Goal: Information Seeking & Learning: Check status

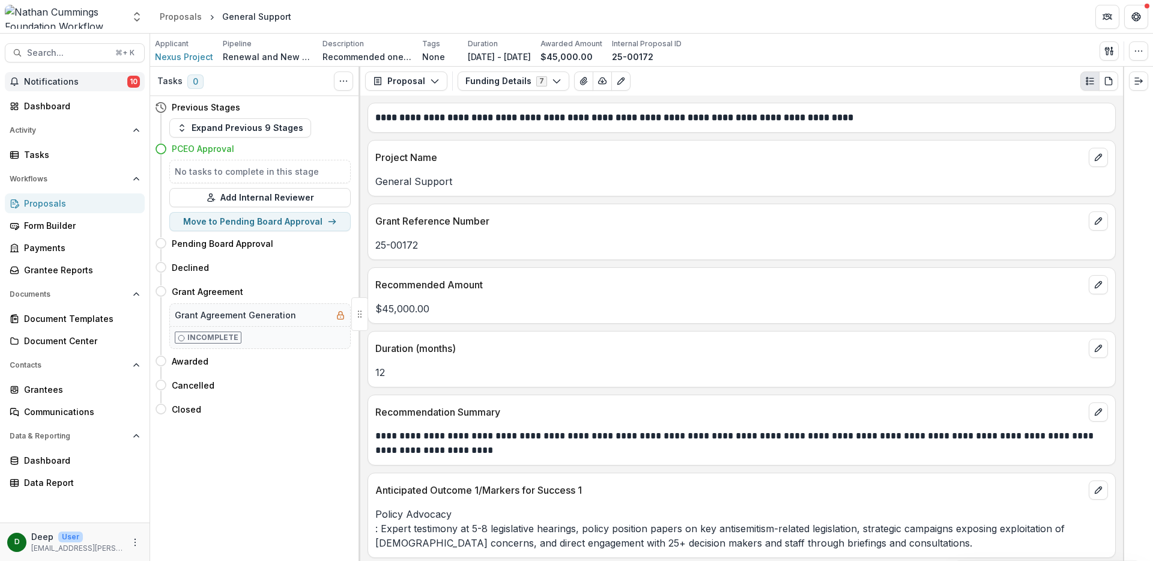
click at [79, 80] on span "Notifications" at bounding box center [75, 82] width 103 height 10
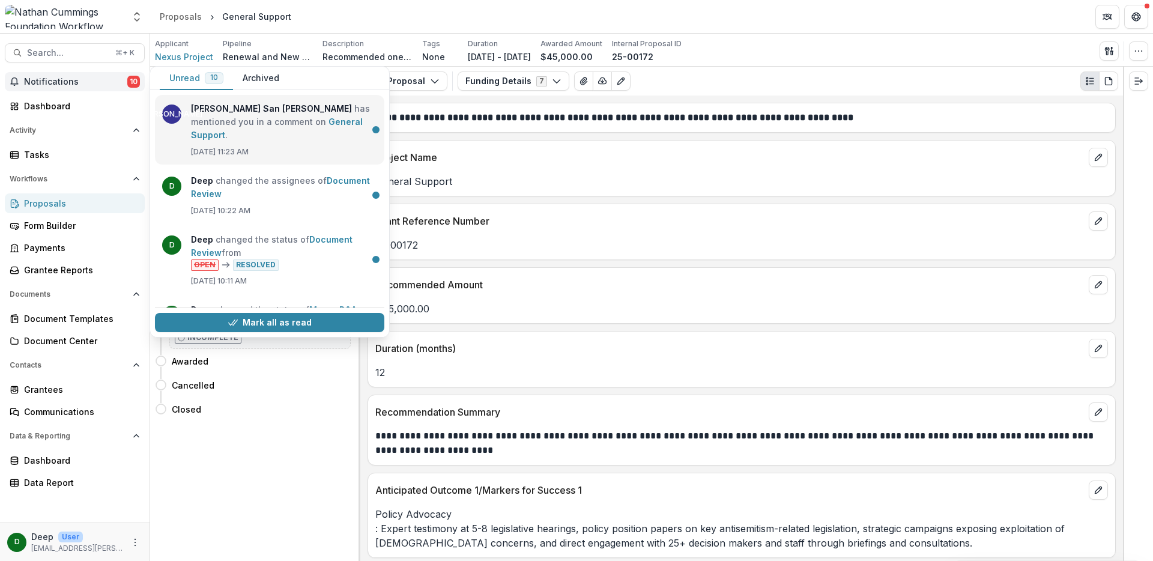
click at [270, 124] on link "General Support" at bounding box center [277, 127] width 172 height 23
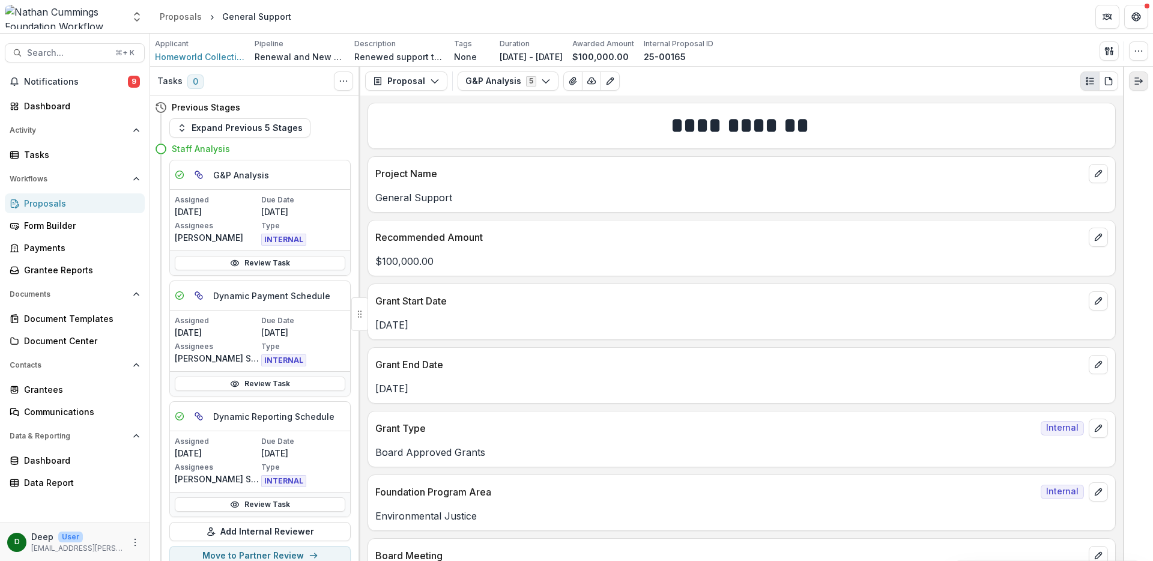
click at [1139, 86] on icon "Expand right" at bounding box center [1138, 81] width 10 height 10
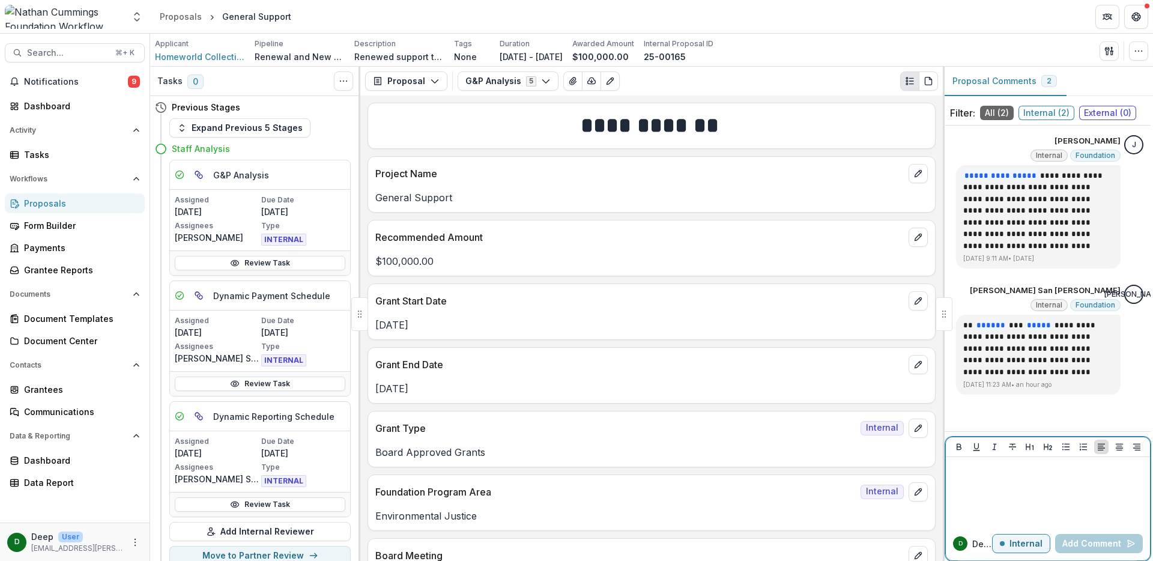
click at [1043, 473] on p at bounding box center [1047, 468] width 194 height 13
click at [1043, 116] on span "Internal ( 2 )" at bounding box center [1046, 113] width 56 height 14
click at [988, 113] on span "All ( 2 )" at bounding box center [997, 113] width 34 height 14
click at [1140, 52] on icon "button" at bounding box center [1138, 51] width 10 height 10
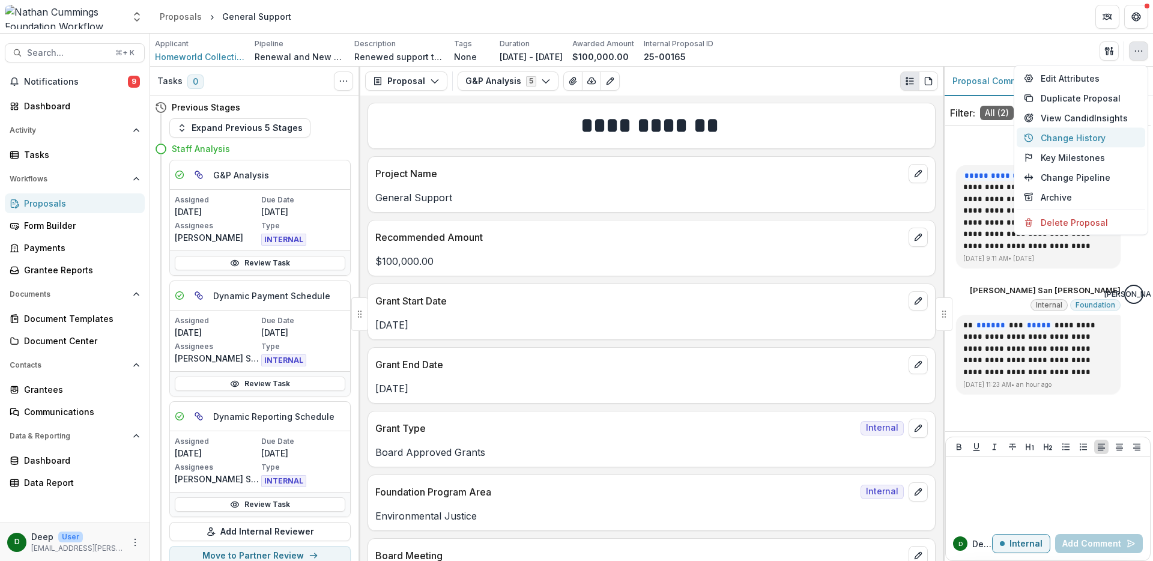
click at [1089, 134] on button "Change History" at bounding box center [1080, 138] width 128 height 20
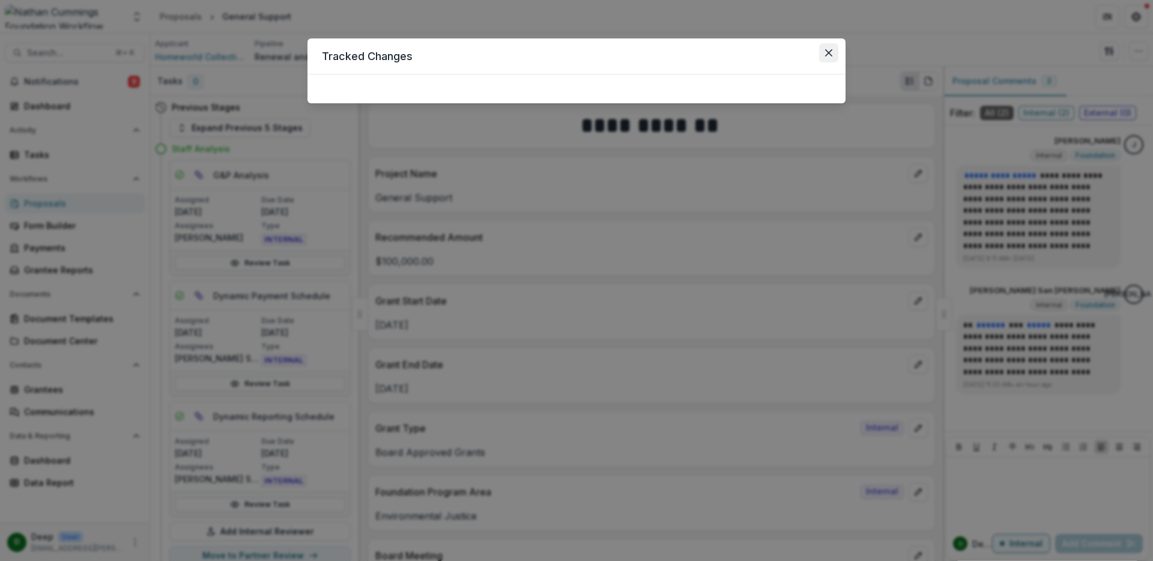
click at [830, 56] on icon "Close" at bounding box center [828, 52] width 7 height 7
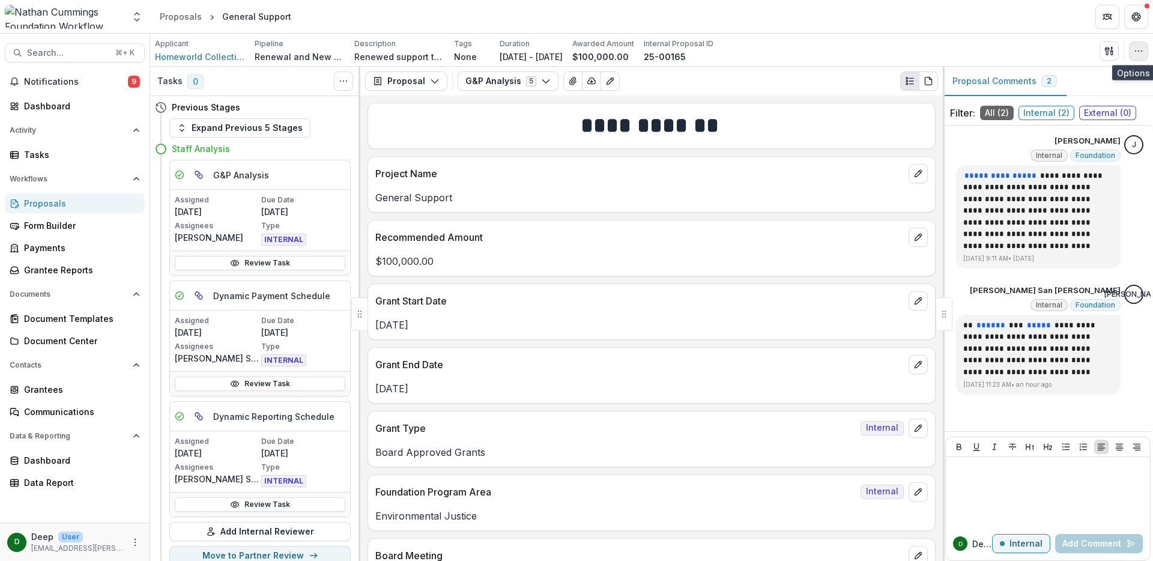
click at [1139, 48] on icon "button" at bounding box center [1138, 51] width 10 height 10
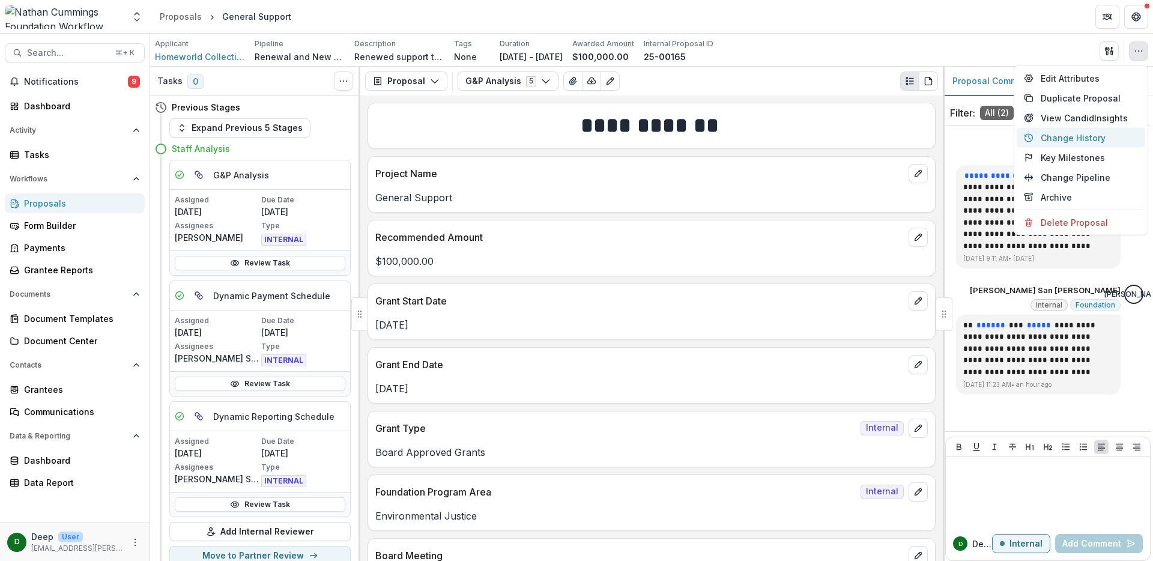
click at [1076, 137] on button "Change History" at bounding box center [1080, 138] width 128 height 20
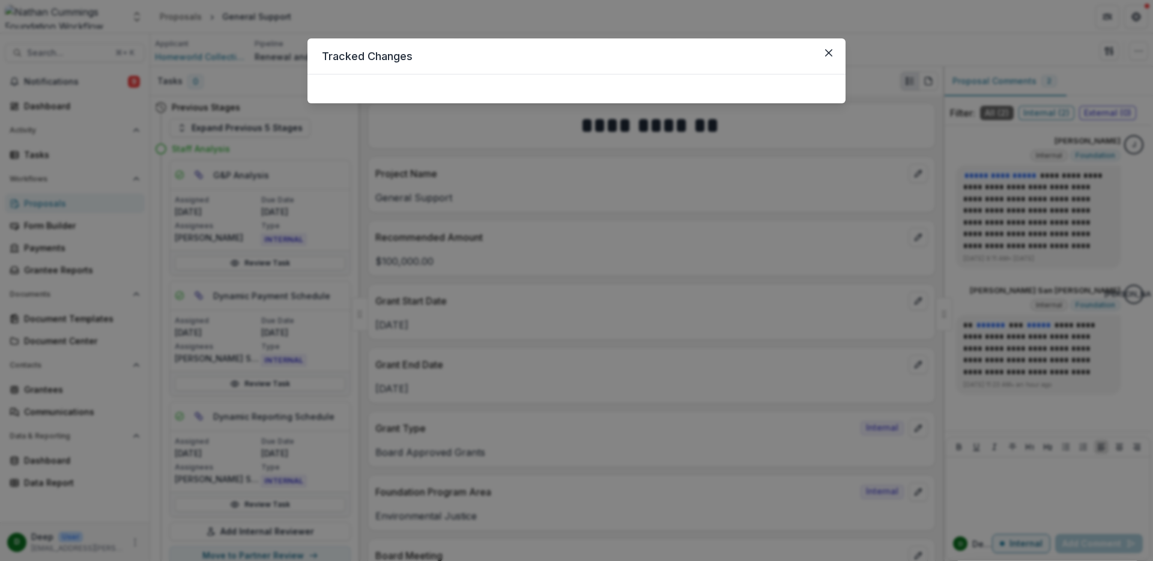
click at [615, 77] on div at bounding box center [576, 88] width 538 height 29
click at [828, 51] on icon "Close" at bounding box center [828, 52] width 7 height 7
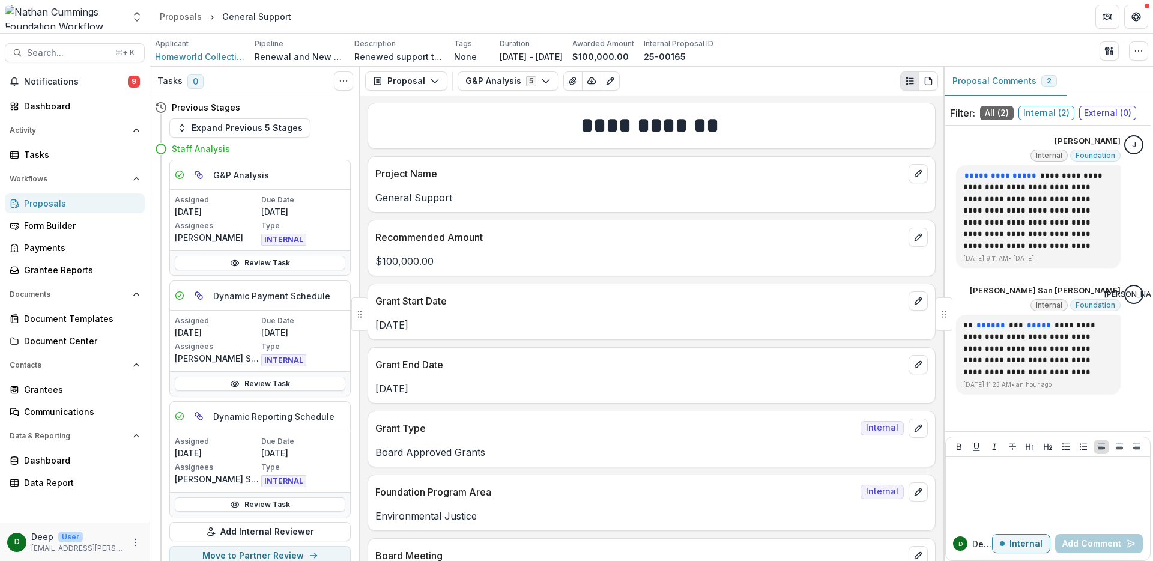
click at [490, 47] on header "Tracked Changes" at bounding box center [576, 56] width 538 height 36
click at [1136, 55] on icon "button" at bounding box center [1138, 51] width 10 height 10
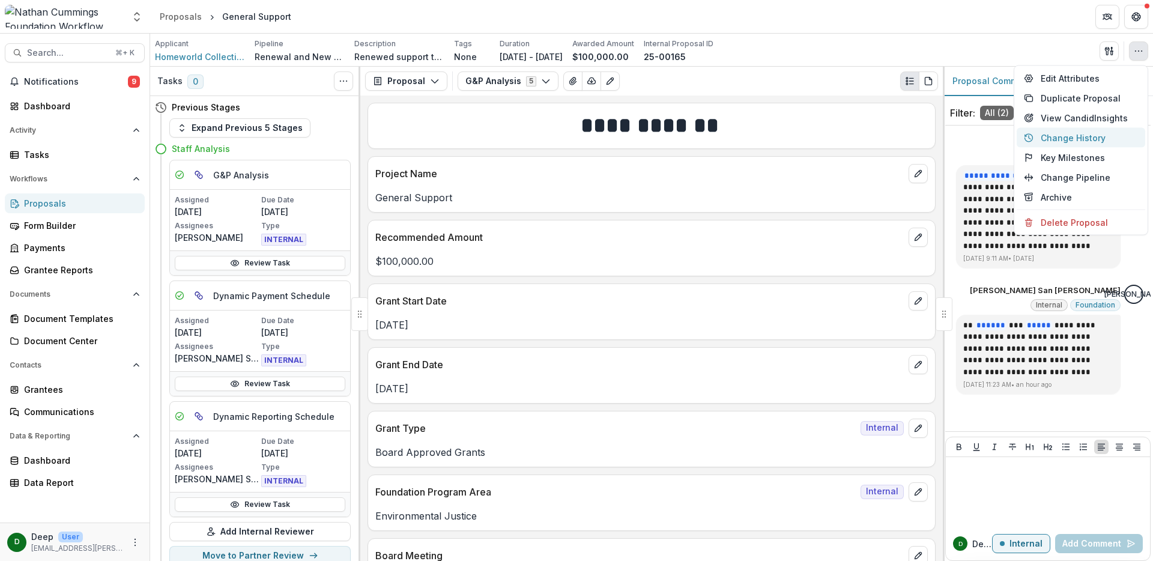
click at [1075, 139] on button "Change History" at bounding box center [1080, 138] width 128 height 20
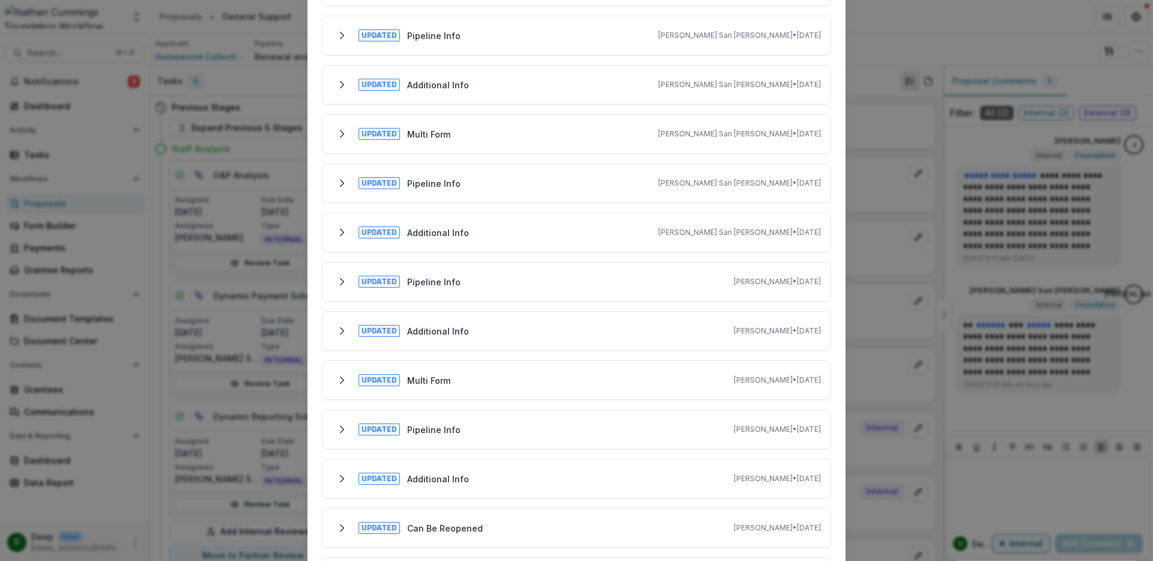
scroll to position [341, 0]
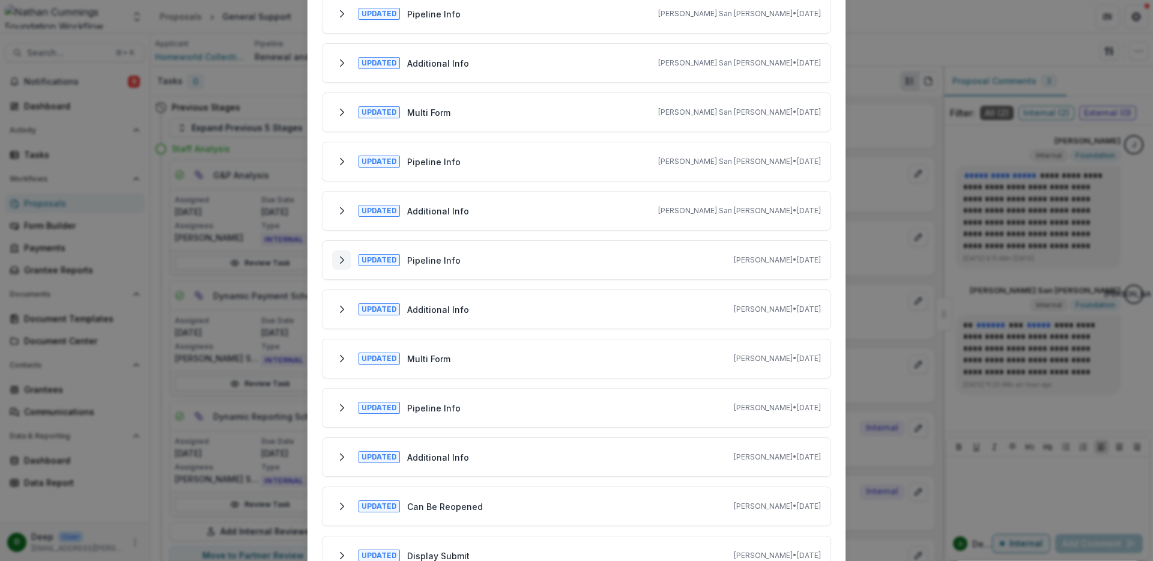
click at [342, 258] on icon "Expand" at bounding box center [342, 260] width 10 height 10
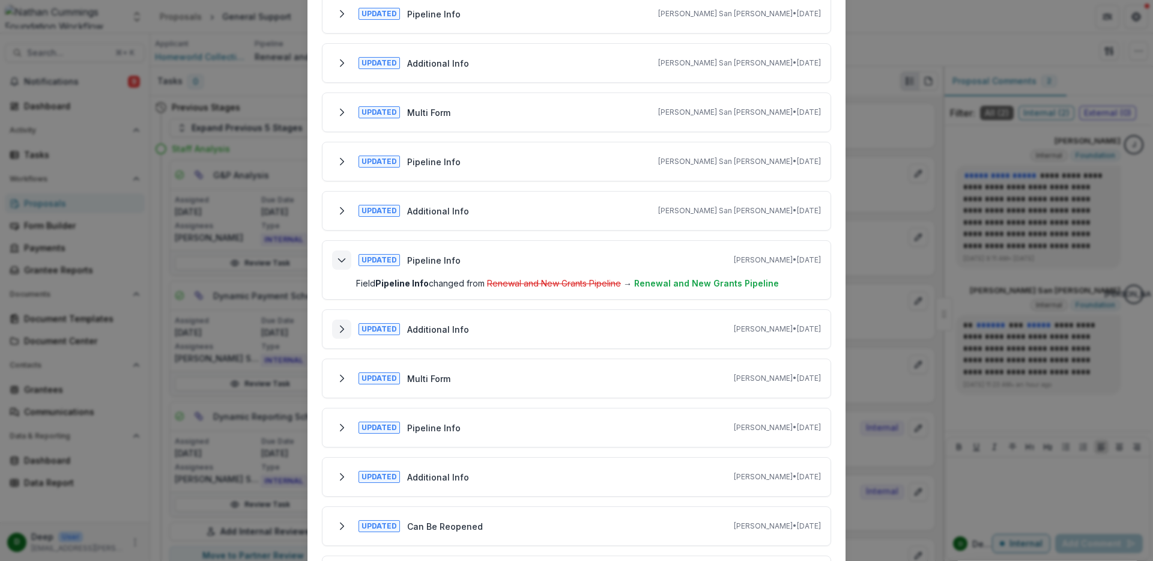
click at [340, 328] on icon "Expand" at bounding box center [342, 329] width 10 height 10
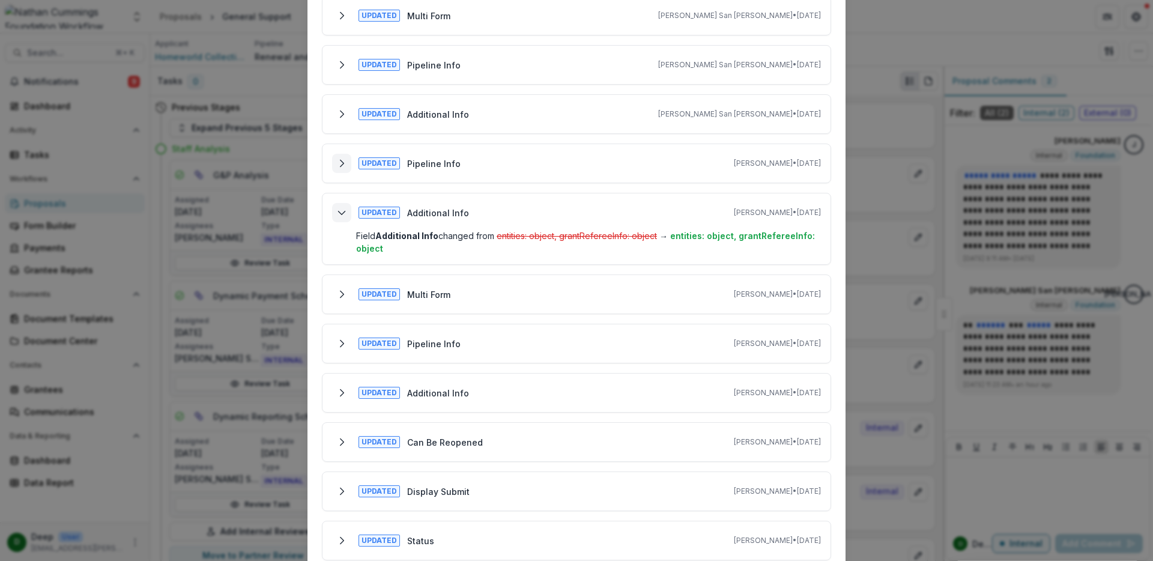
scroll to position [472, 0]
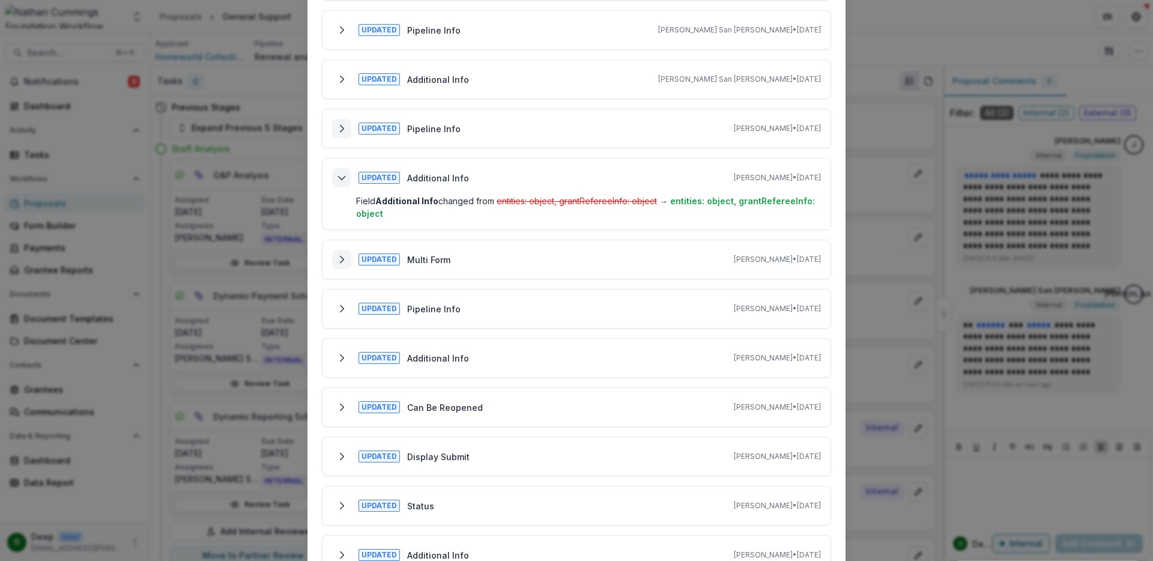
click at [340, 261] on polyline "Expand" at bounding box center [342, 259] width 4 height 7
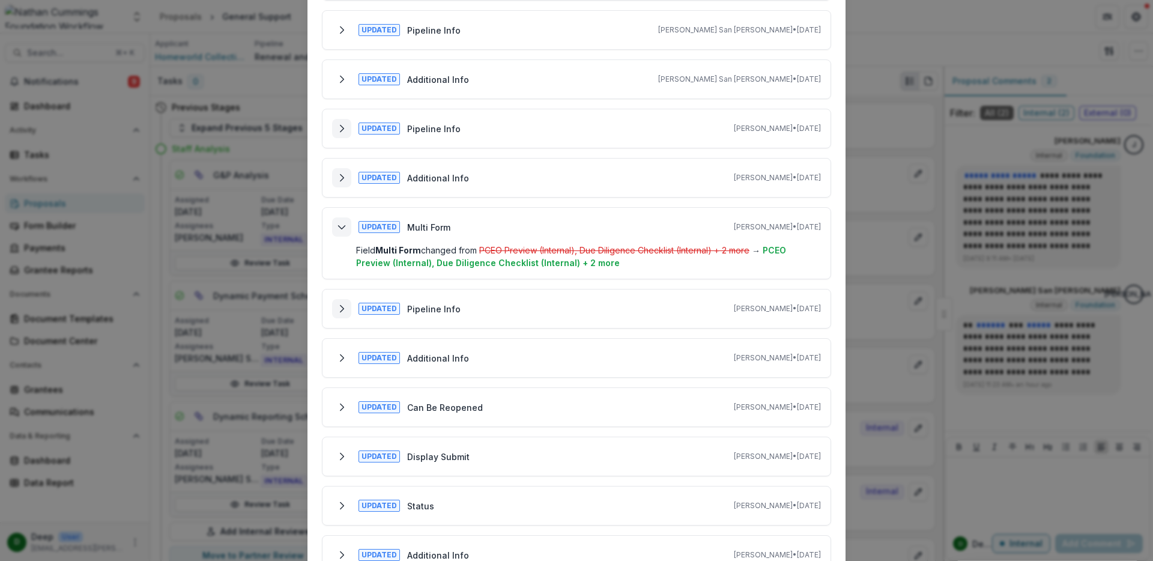
click at [339, 312] on icon "Expand" at bounding box center [342, 309] width 10 height 10
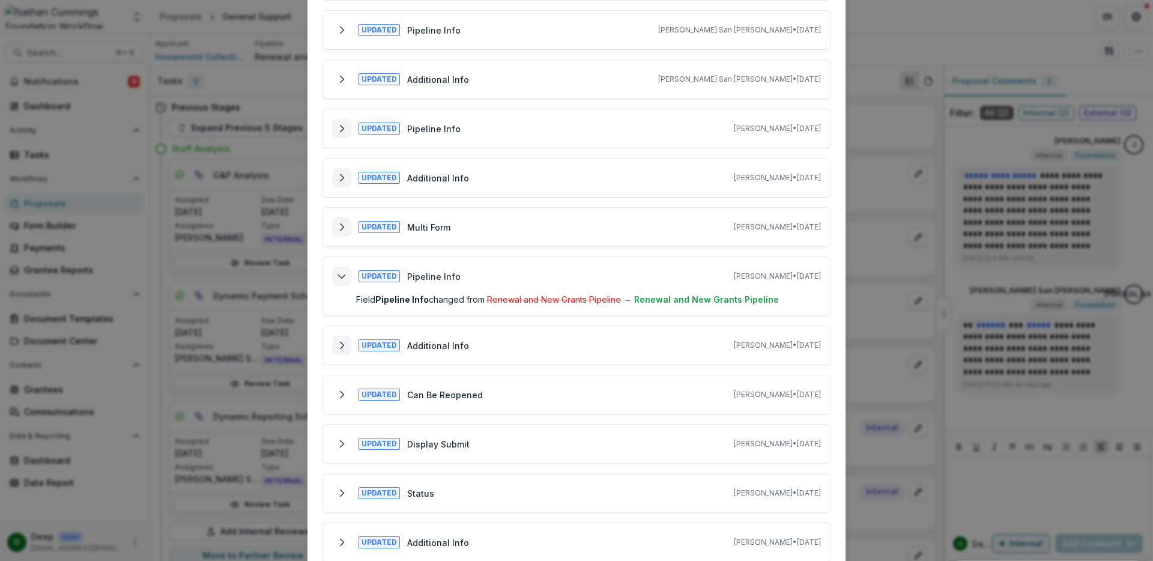
click at [341, 345] on polyline "Expand" at bounding box center [342, 345] width 4 height 7
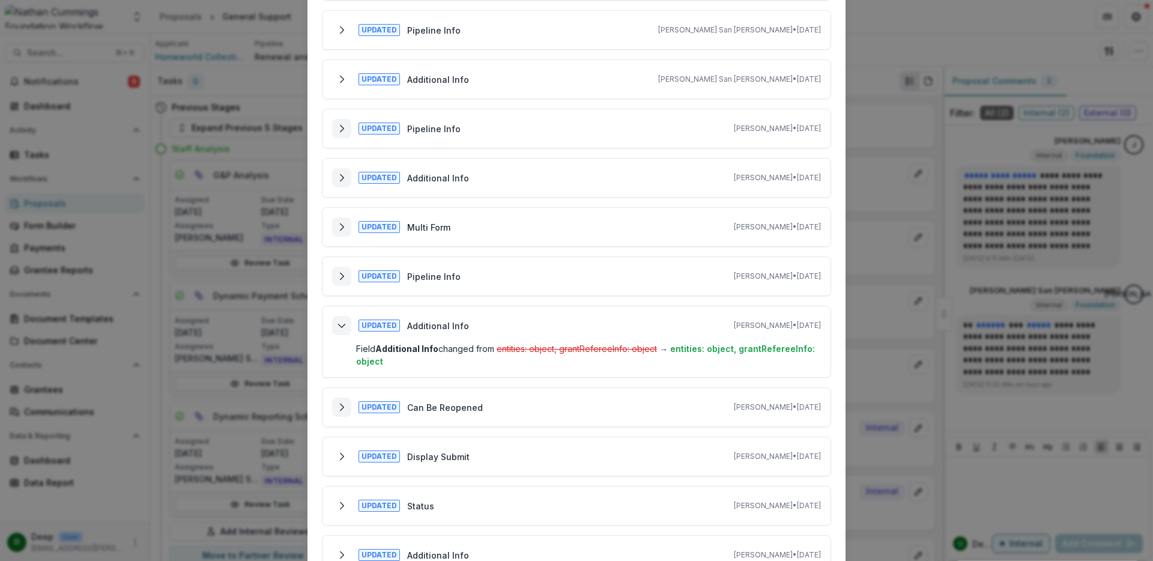
click at [341, 406] on polyline "Expand" at bounding box center [342, 406] width 4 height 7
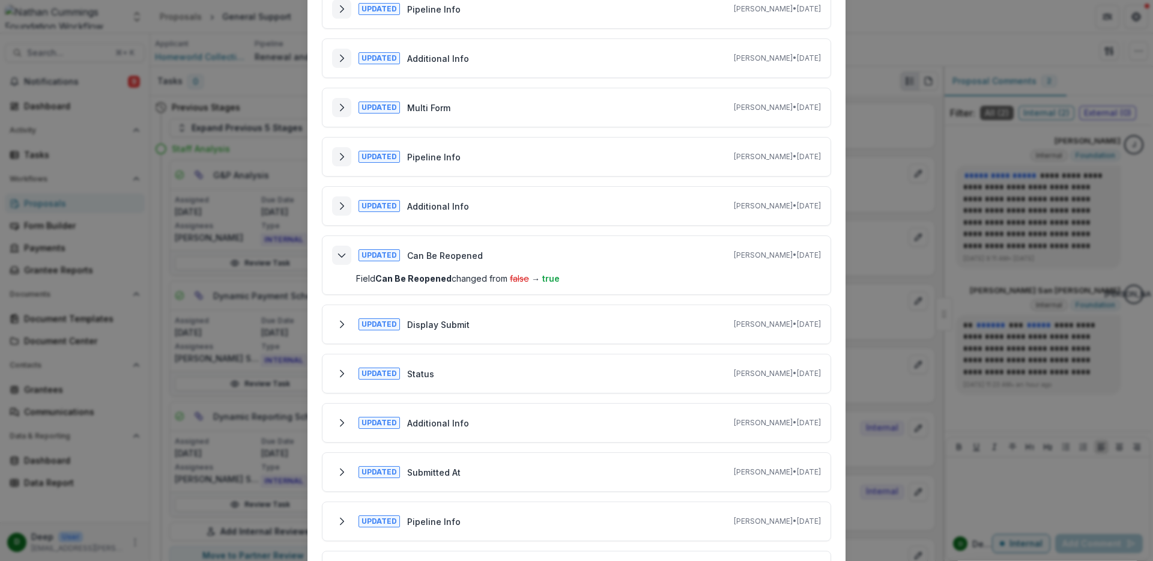
scroll to position [626, 0]
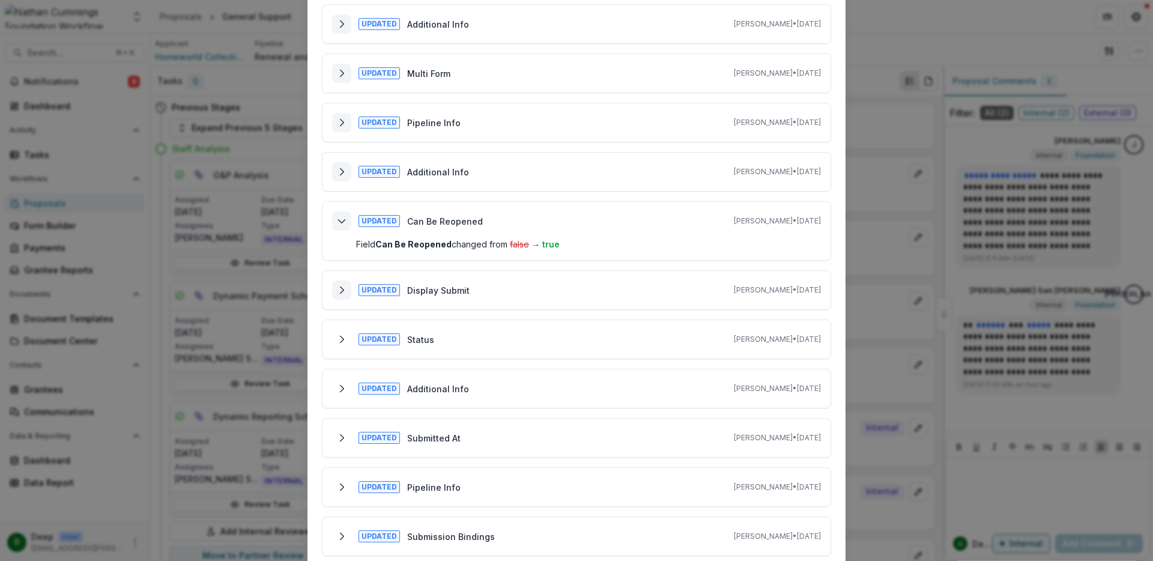
click at [338, 288] on icon "Expand" at bounding box center [342, 290] width 10 height 10
click at [340, 340] on icon "Expand" at bounding box center [342, 339] width 10 height 10
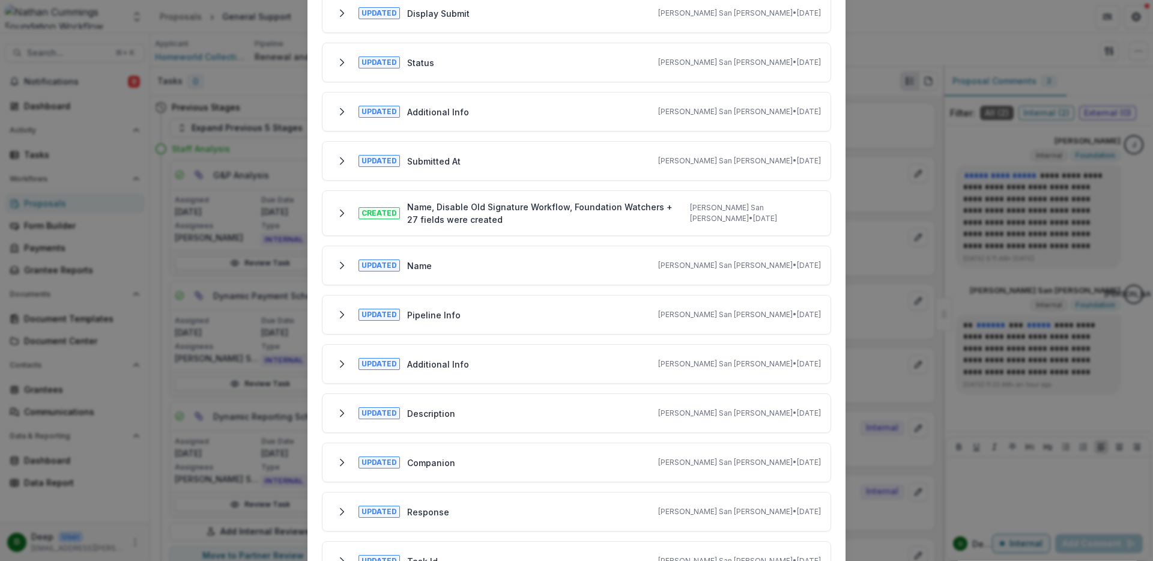
scroll to position [4205, 0]
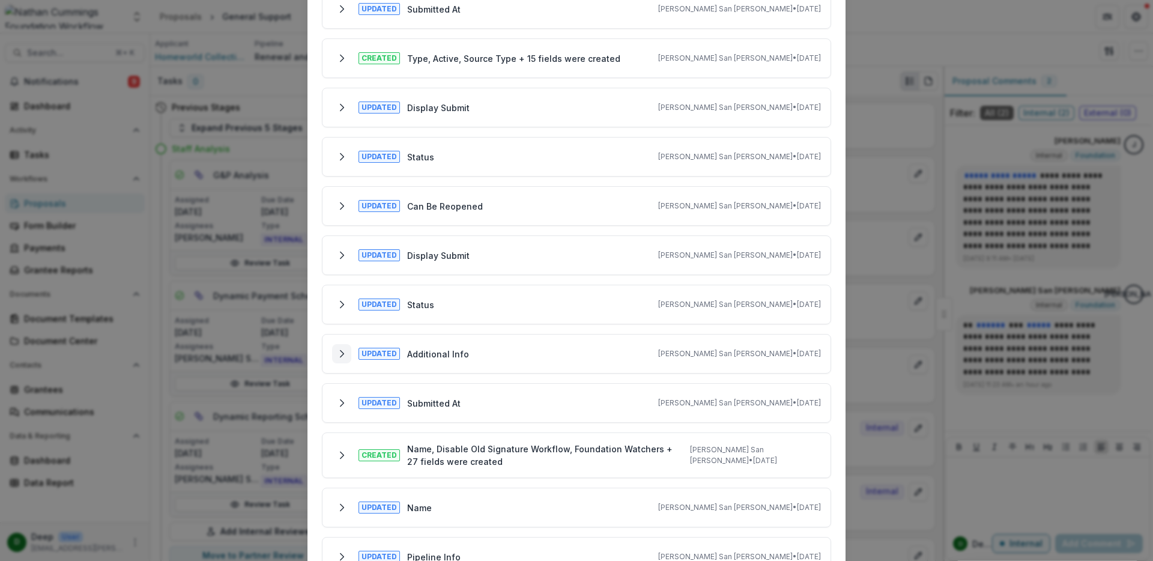
click at [339, 357] on icon "Expand" at bounding box center [342, 354] width 10 height 10
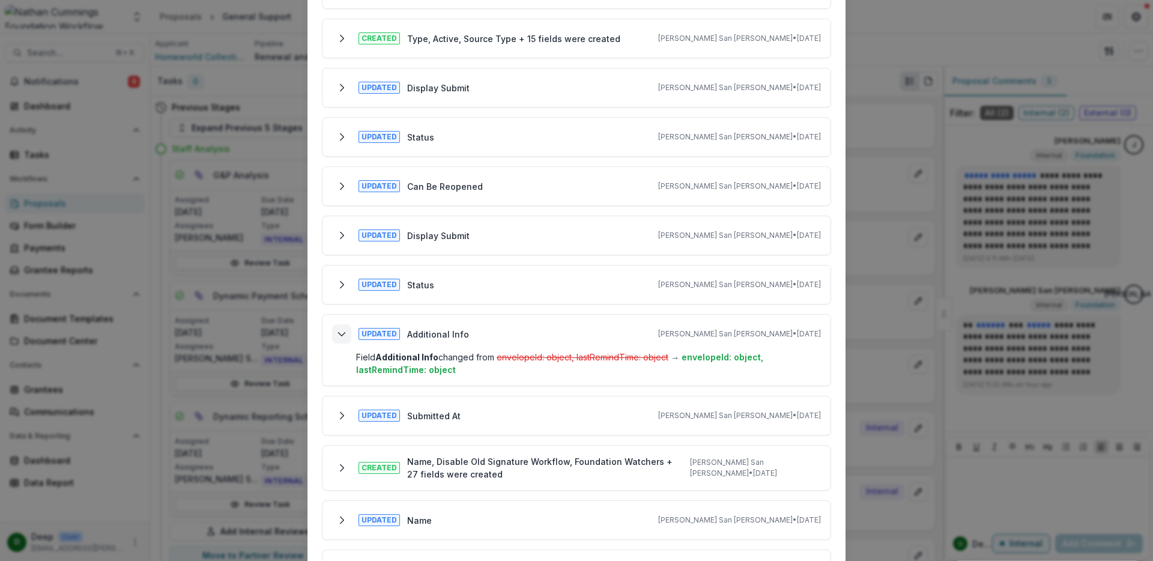
scroll to position [4185, 0]
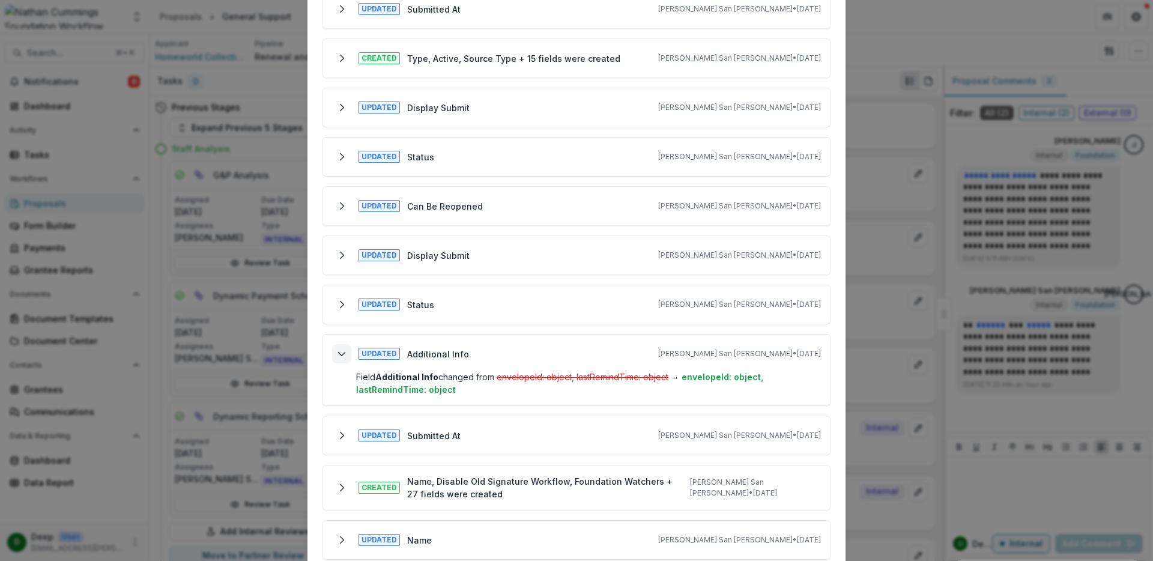
click at [339, 357] on icon "Collapse" at bounding box center [342, 354] width 10 height 10
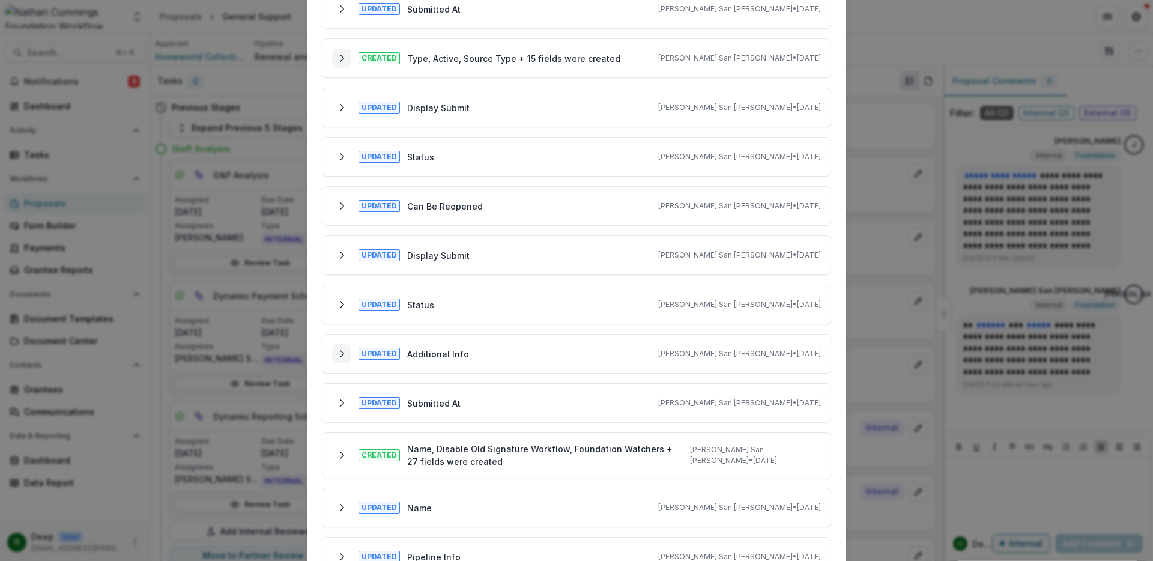
click at [342, 60] on icon "Expand" at bounding box center [342, 58] width 10 height 10
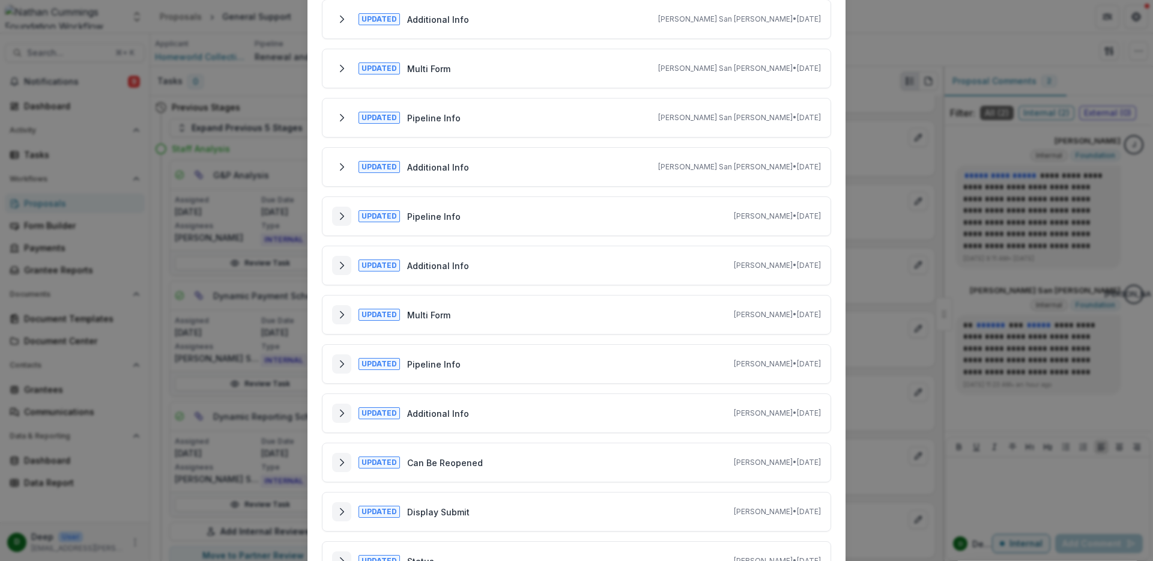
scroll to position [591, 0]
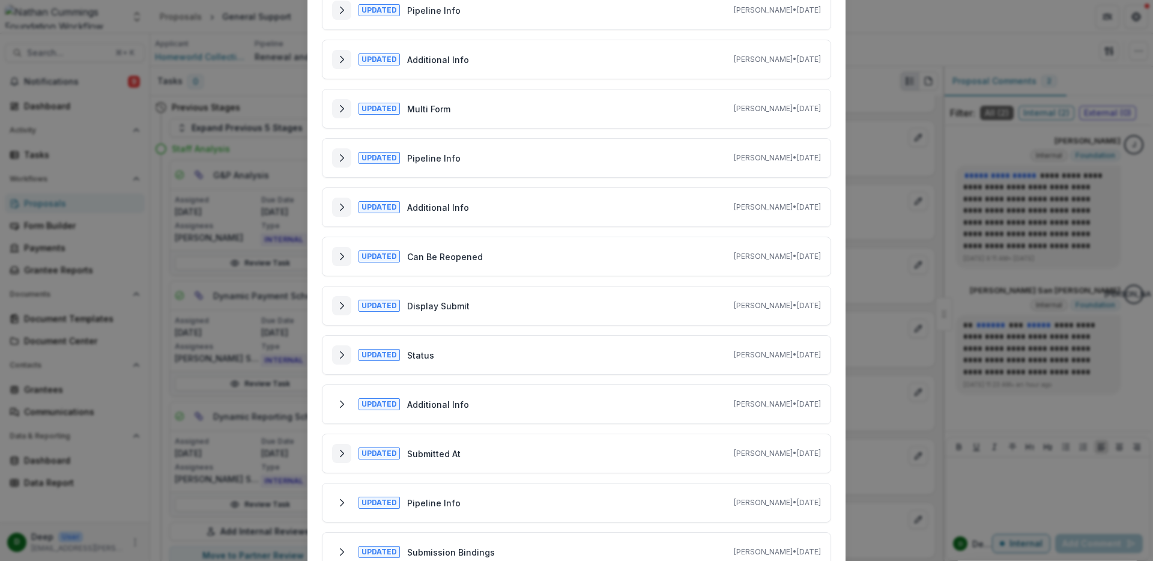
click at [339, 453] on icon "Expand" at bounding box center [342, 453] width 10 height 10
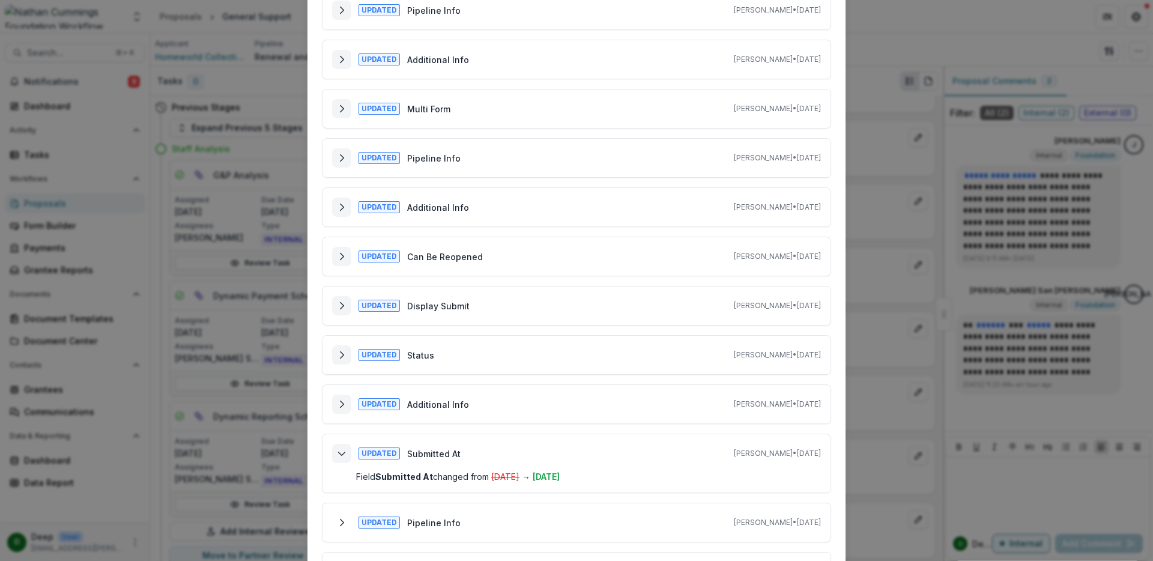
click at [339, 402] on icon "Expand" at bounding box center [342, 404] width 10 height 10
click at [337, 358] on icon "Expand" at bounding box center [342, 355] width 10 height 10
click at [339, 306] on icon "Expand" at bounding box center [342, 306] width 10 height 10
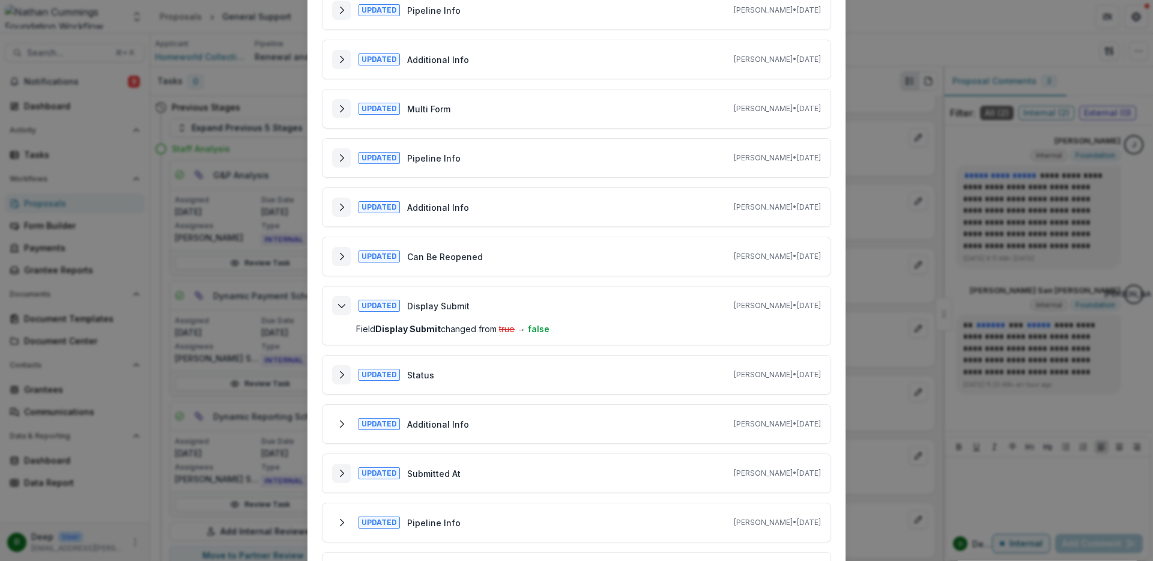
click at [876, 64] on div "Tracked Changes Updated Pipeline Info Jamie San Andres • Oct 14, 2025 Field Pip…" at bounding box center [576, 280] width 1153 height 561
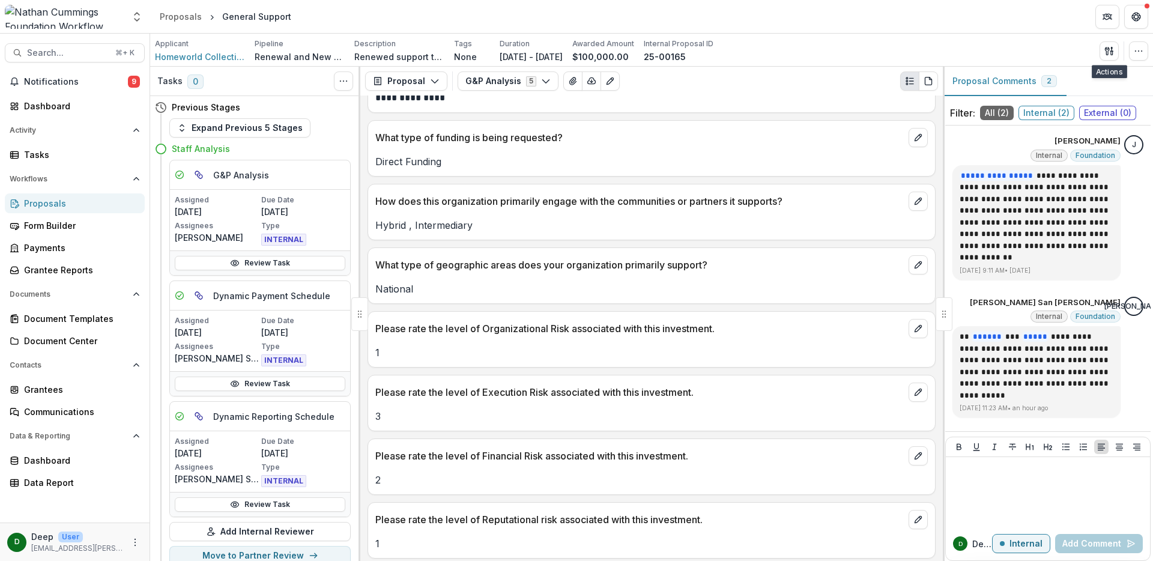
scroll to position [699, 0]
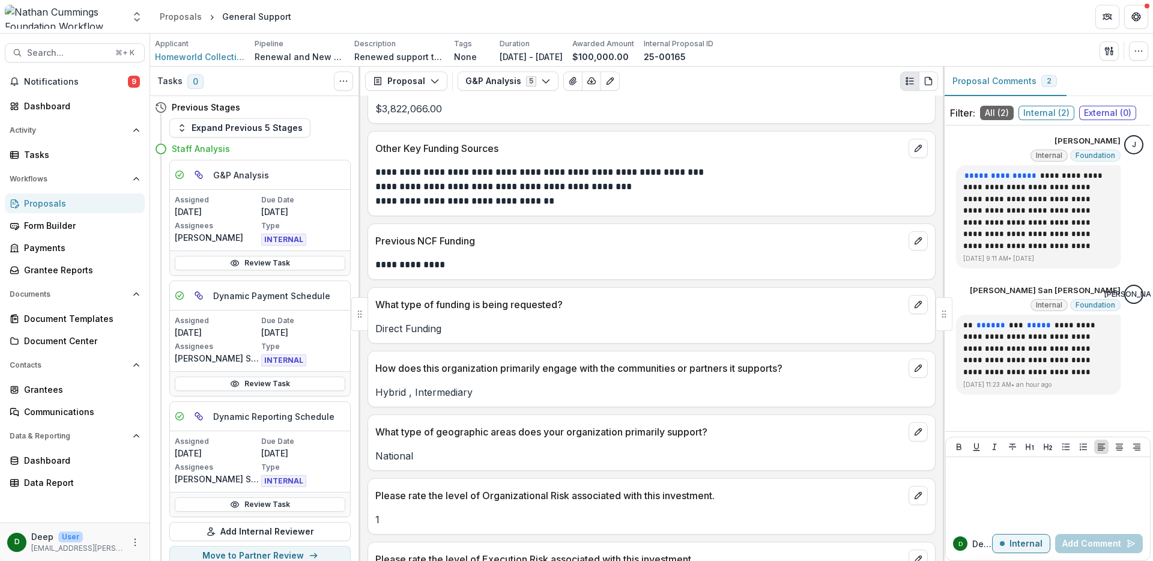
click at [50, 204] on div "Proposals" at bounding box center [79, 203] width 111 height 13
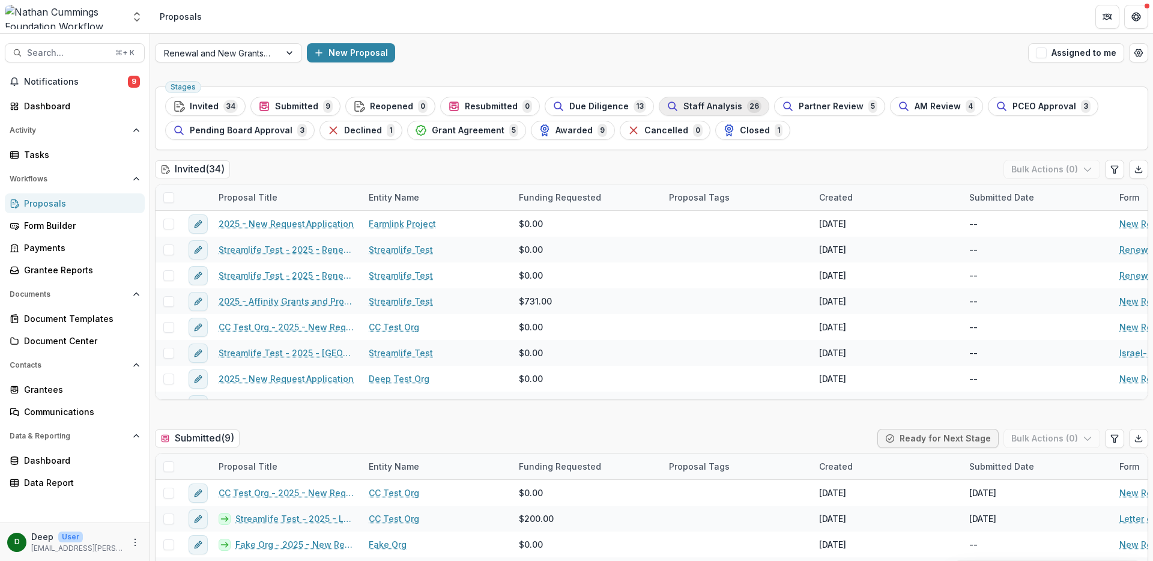
click at [683, 106] on span "Staff Analysis" at bounding box center [712, 106] width 59 height 10
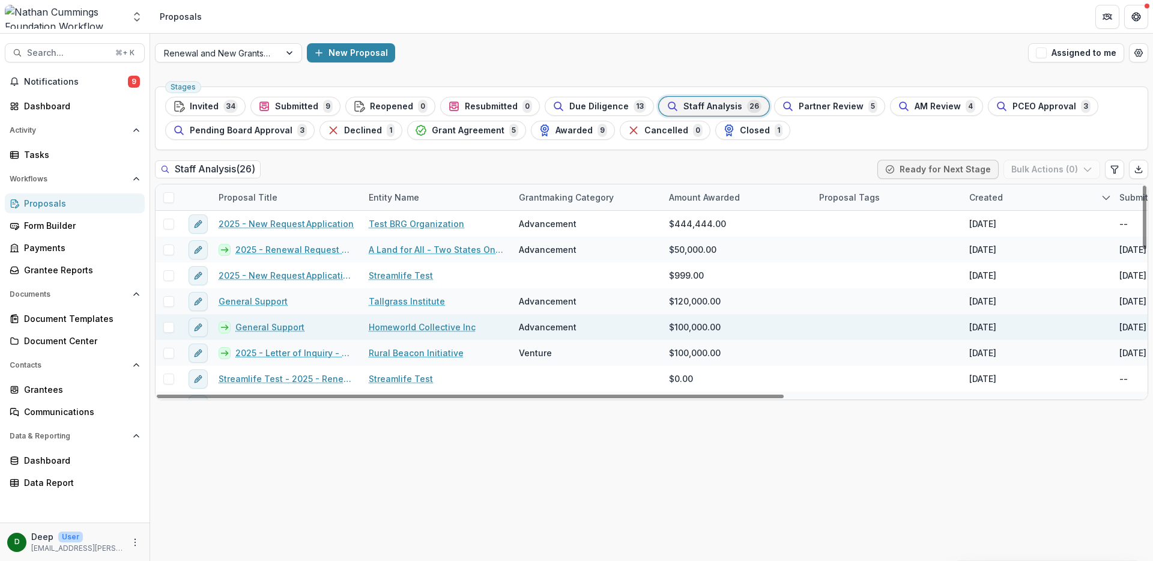
click at [258, 326] on link "General Support" at bounding box center [269, 327] width 69 height 13
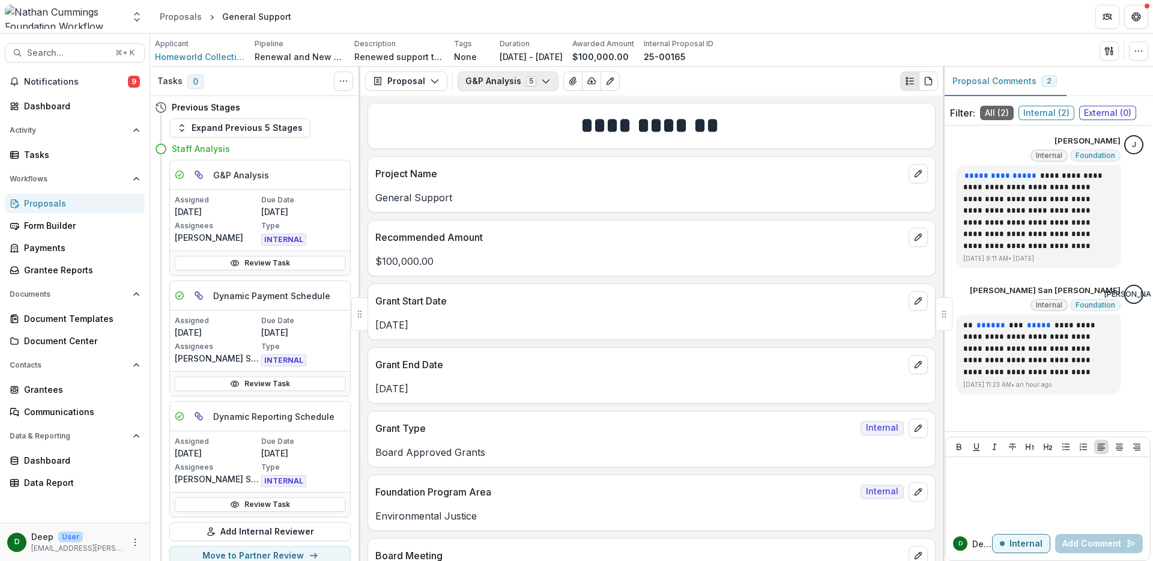
click at [487, 80] on button "G&P Analysis 5" at bounding box center [507, 80] width 101 height 19
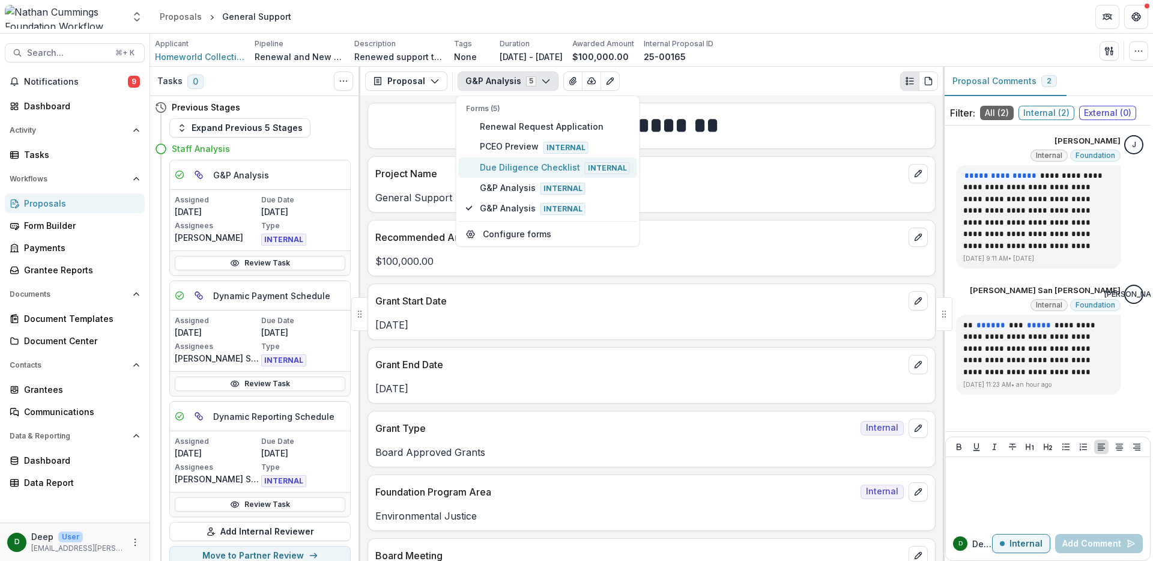
click at [514, 168] on span "Due Diligence Checklist Internal" at bounding box center [555, 167] width 150 height 13
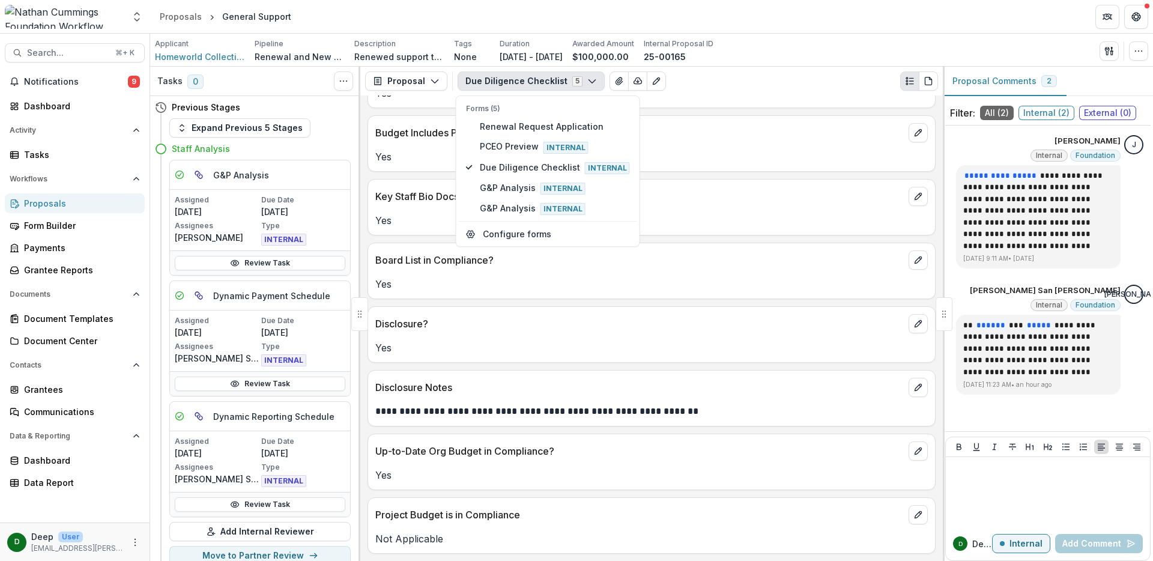
scroll to position [393, 0]
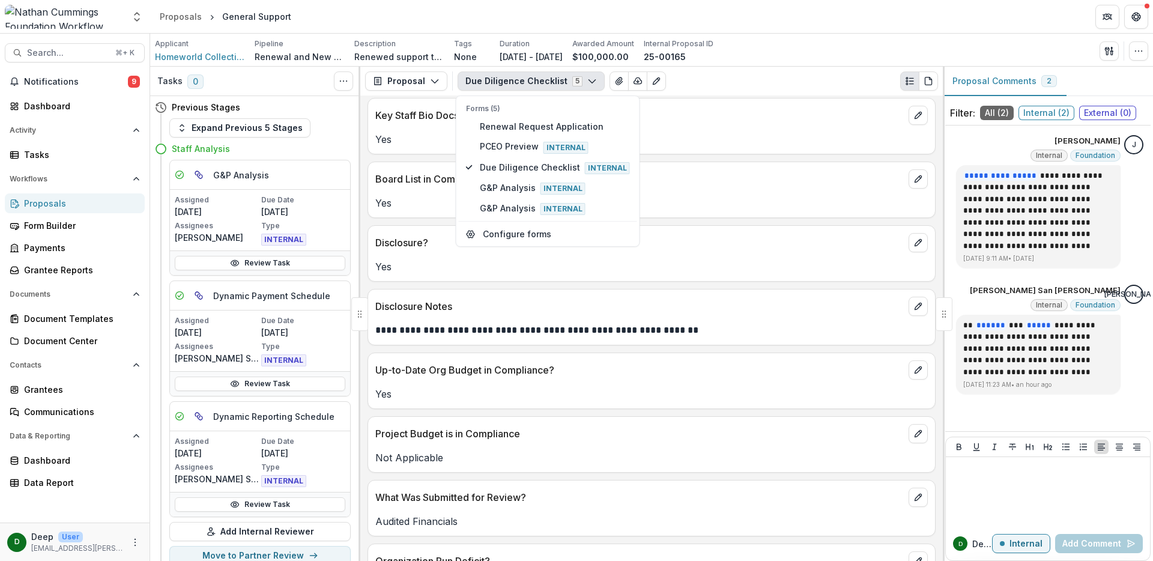
click at [696, 334] on p "**********" at bounding box center [649, 330] width 549 height 14
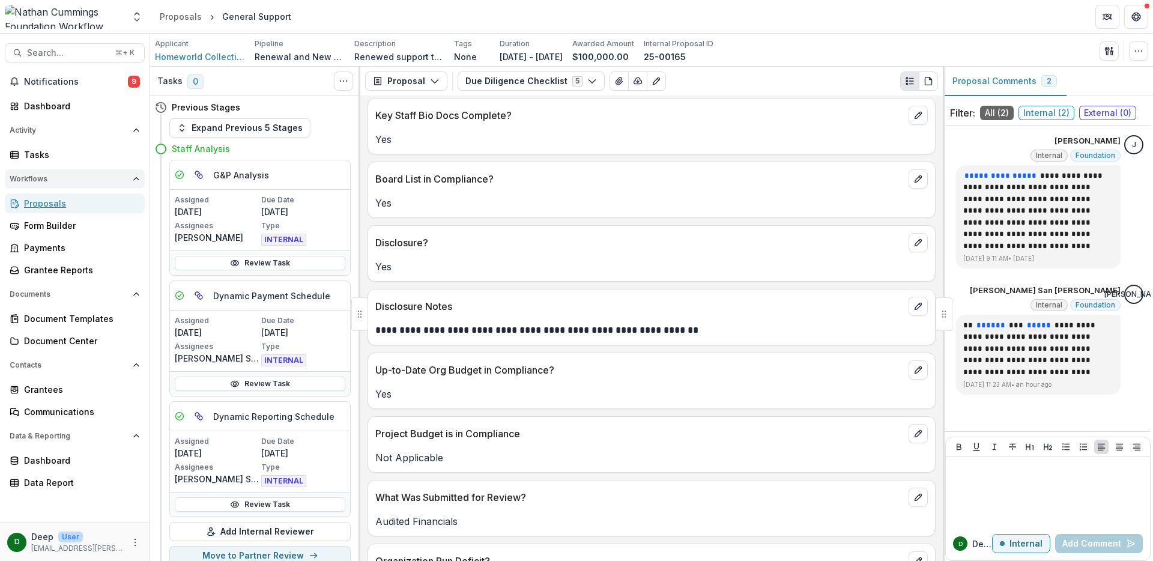
click at [59, 200] on div "Proposals" at bounding box center [79, 203] width 111 height 13
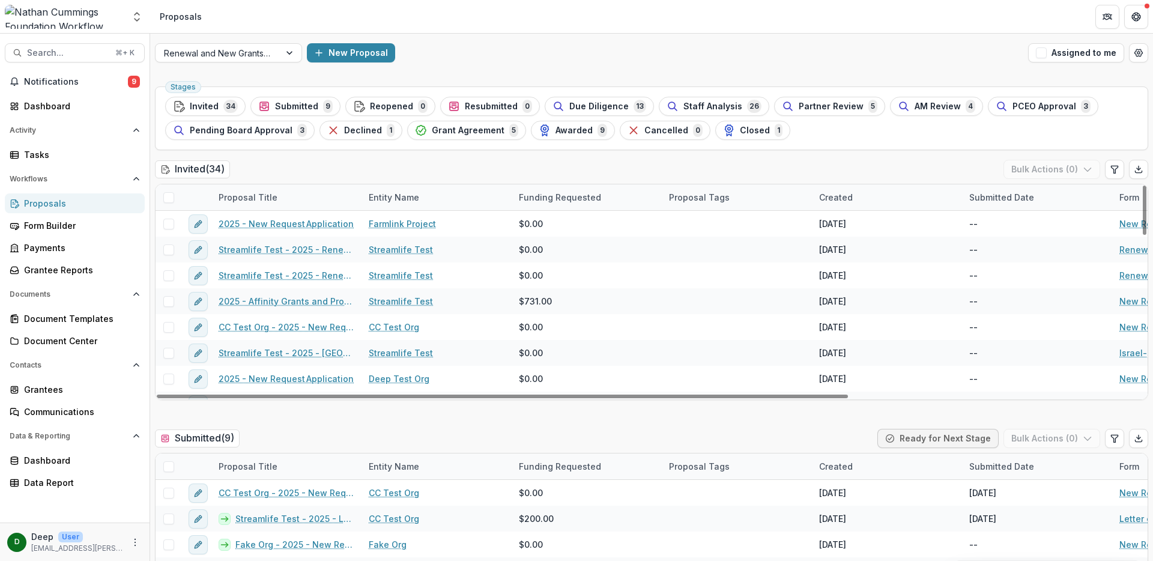
click at [565, 162] on div "Invited ( 34 ) Bulk Actions ( 0 )" at bounding box center [651, 172] width 993 height 24
click at [556, 49] on div "New Proposal" at bounding box center [665, 52] width 716 height 19
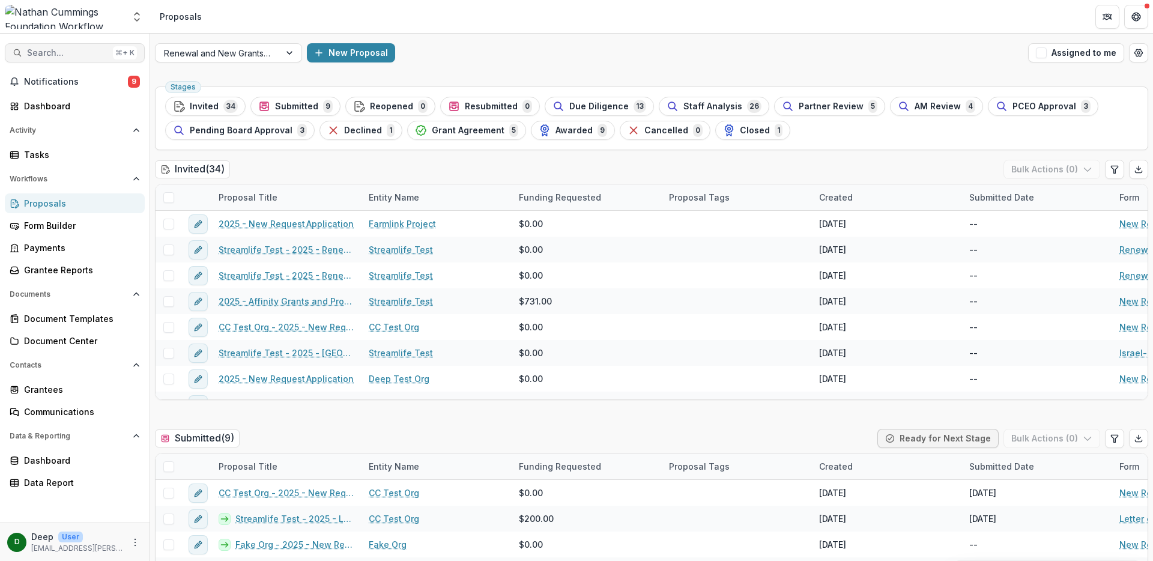
click at [61, 55] on span "Search..." at bounding box center [67, 53] width 81 height 10
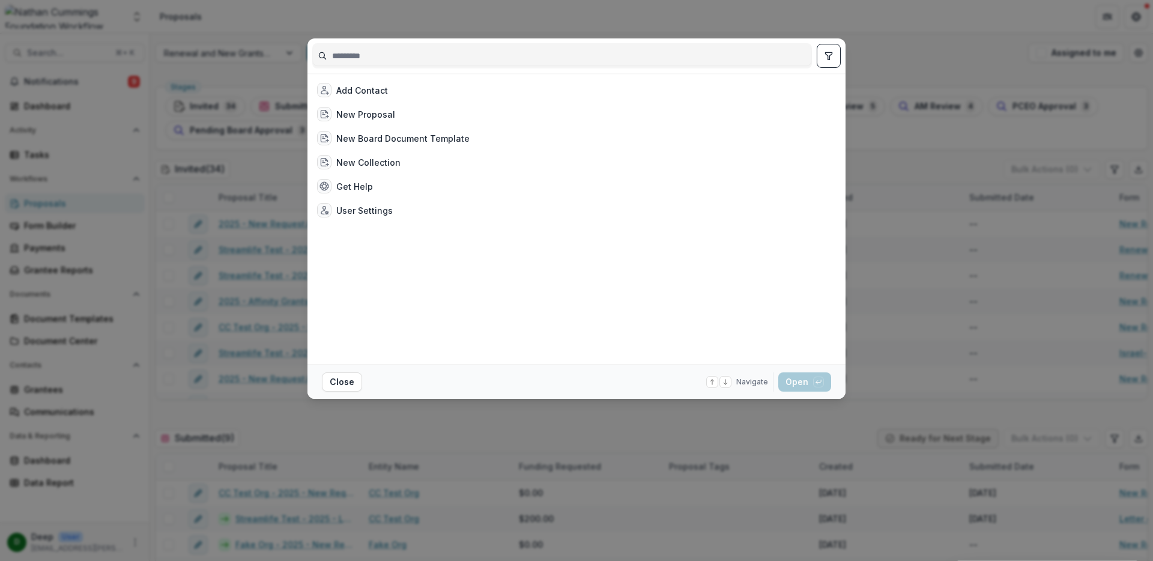
click at [238, 180] on div "Add Contact New Proposal New Board Document Template New Collection Get Help Us…" at bounding box center [576, 280] width 1153 height 561
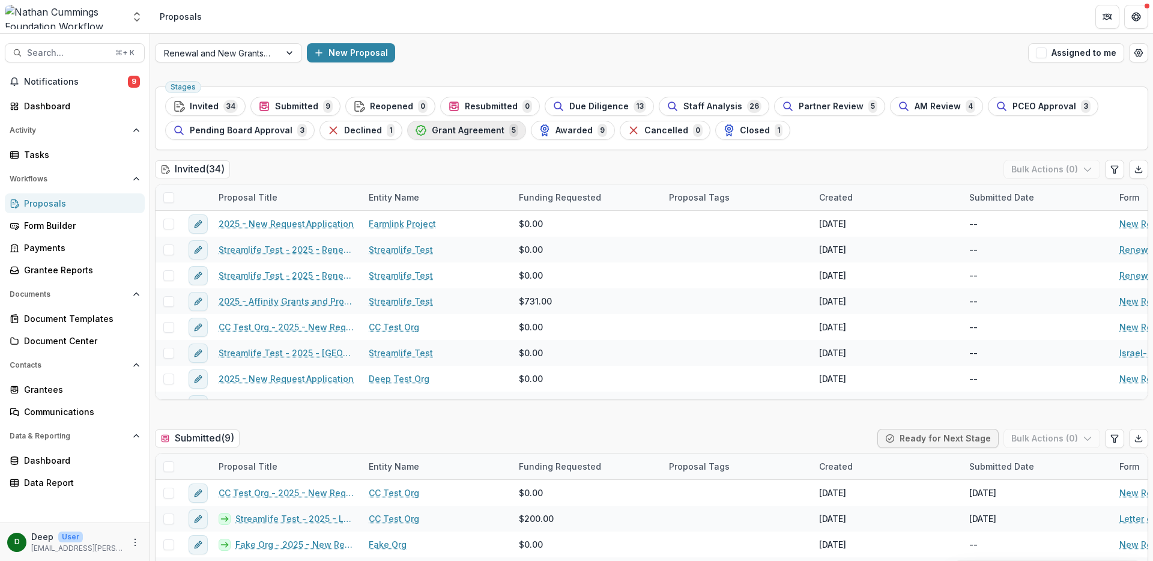
click at [456, 132] on span "Grant Agreement" at bounding box center [468, 130] width 73 height 10
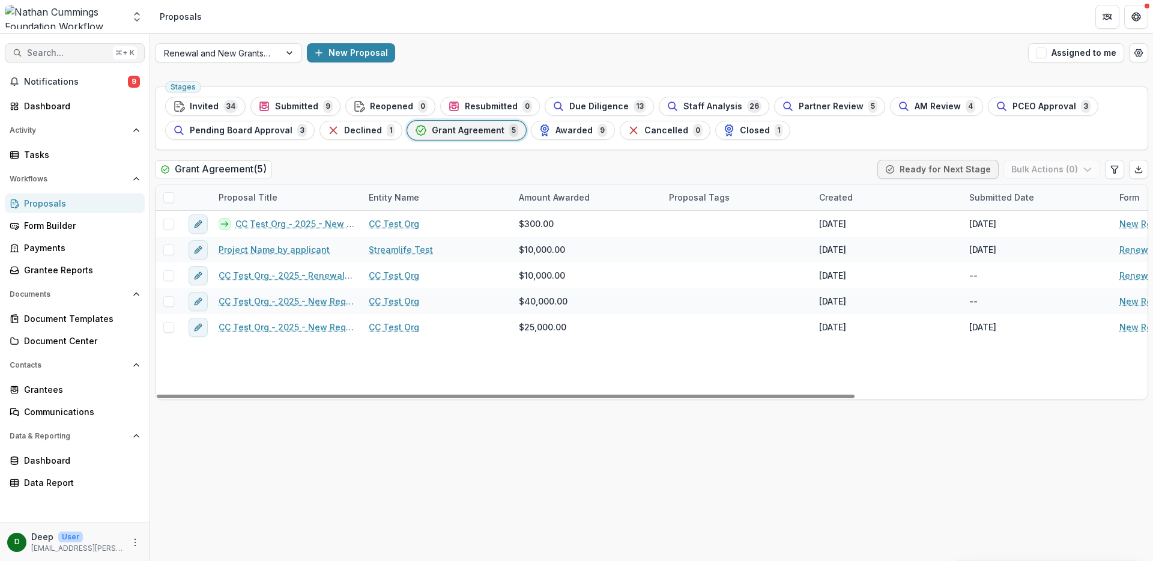
click at [69, 53] on span "Search..." at bounding box center [67, 53] width 81 height 10
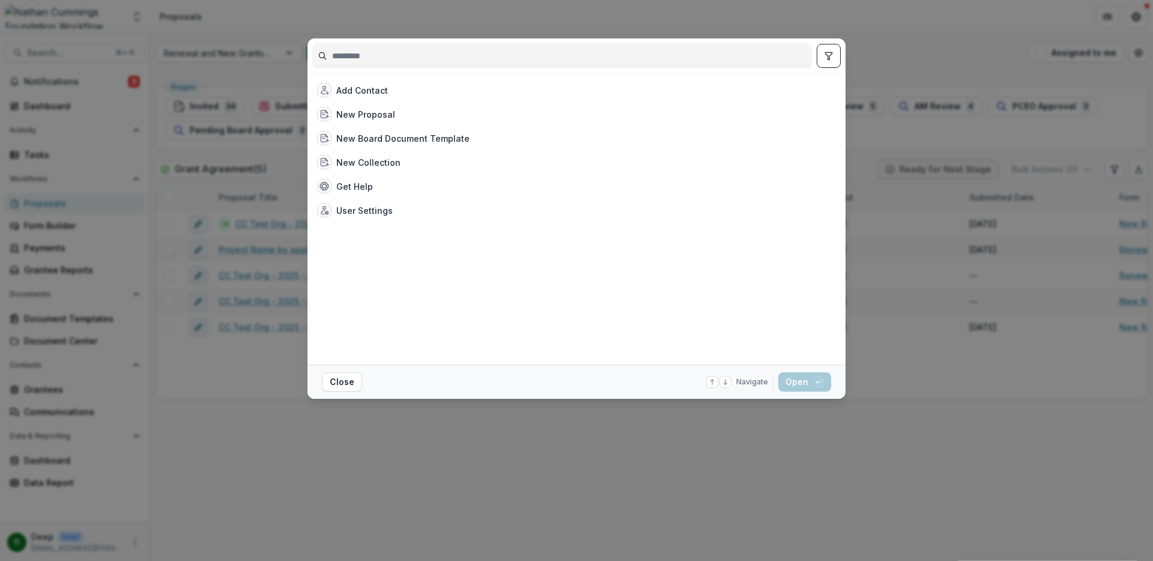
click at [382, 56] on input at bounding box center [562, 55] width 498 height 19
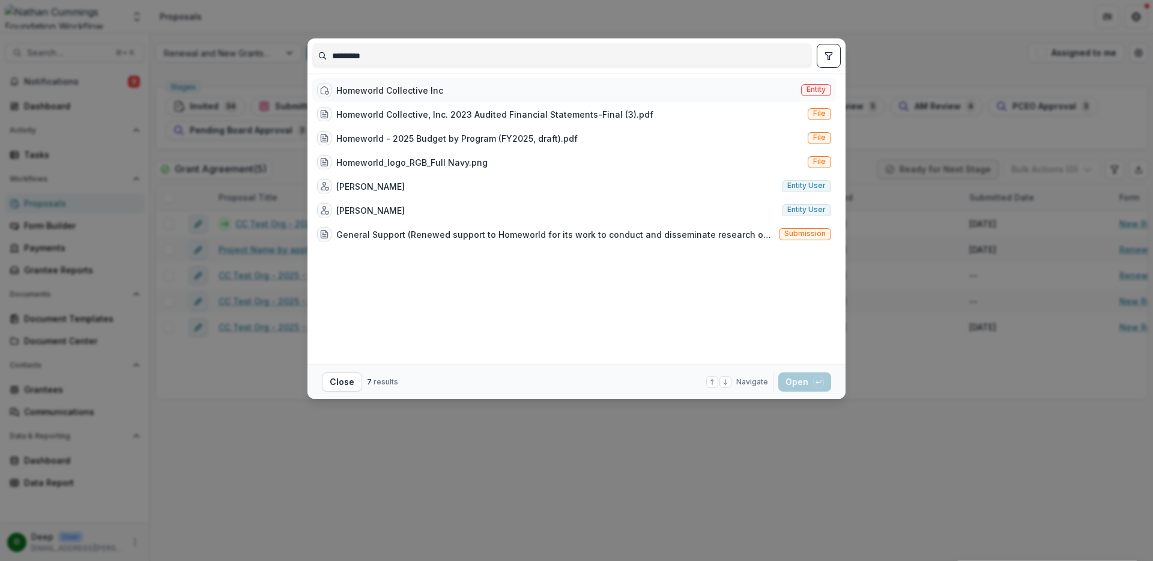
type input "*********"
click at [448, 89] on div "Homeworld Collective Inc Entity" at bounding box center [573, 90] width 523 height 24
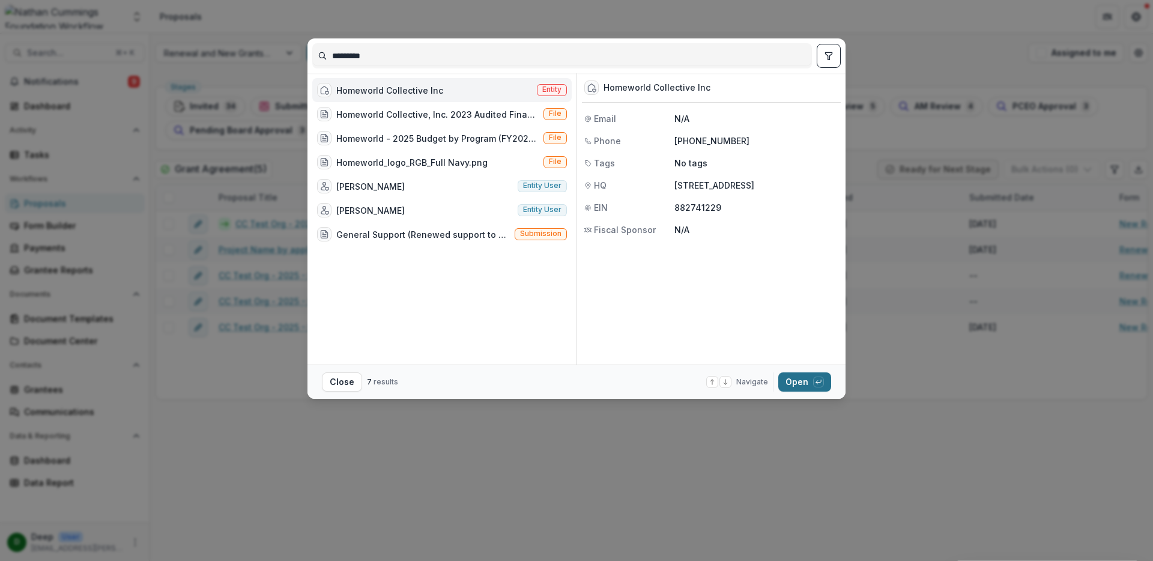
click at [798, 380] on button "Open with enter key" at bounding box center [804, 381] width 53 height 19
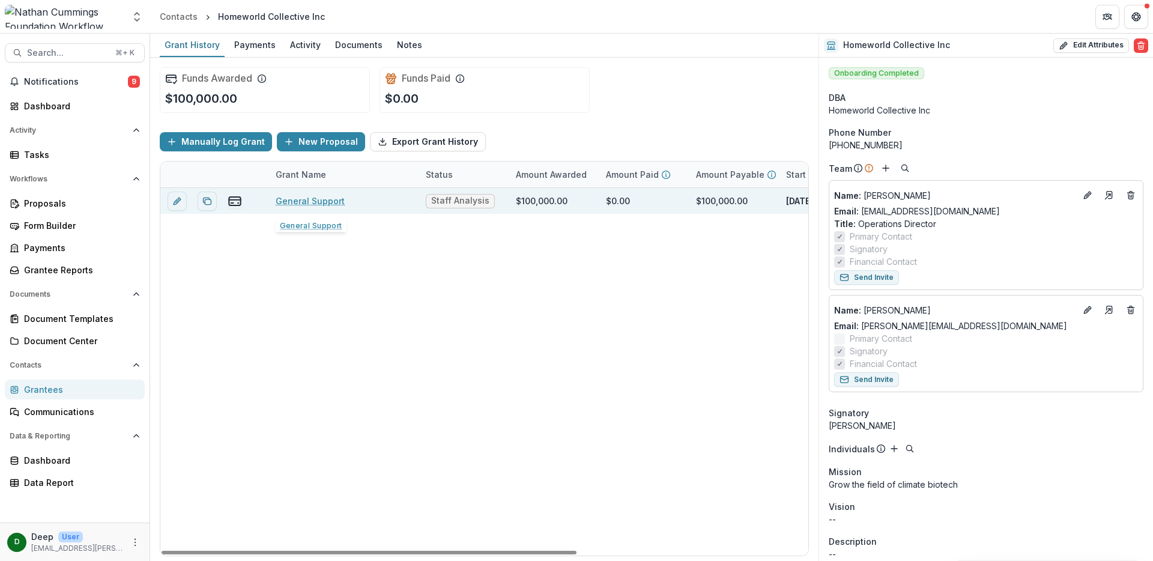
click at [307, 202] on link "General Support" at bounding box center [310, 200] width 69 height 13
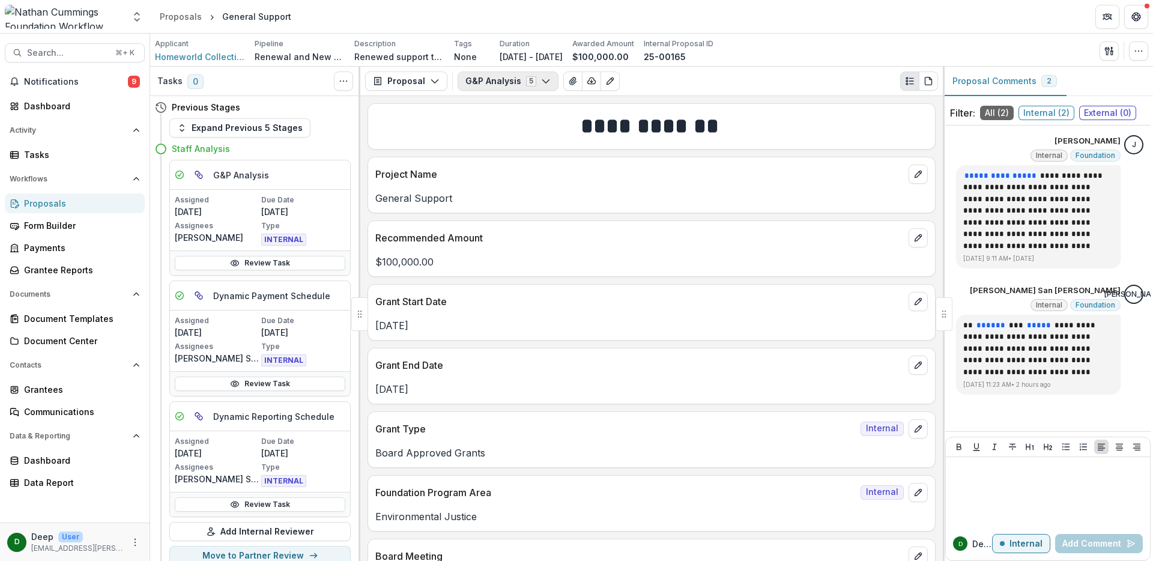
click at [515, 78] on button "G&P Analysis 5" at bounding box center [507, 80] width 101 height 19
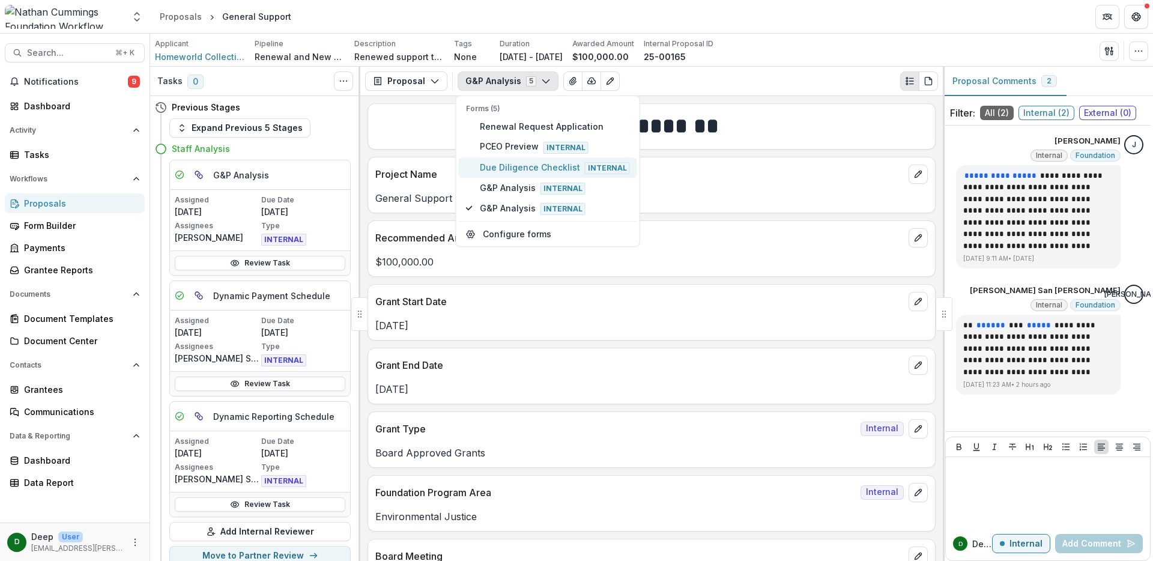
click at [514, 166] on span "Due Diligence Checklist Internal" at bounding box center [555, 167] width 150 height 13
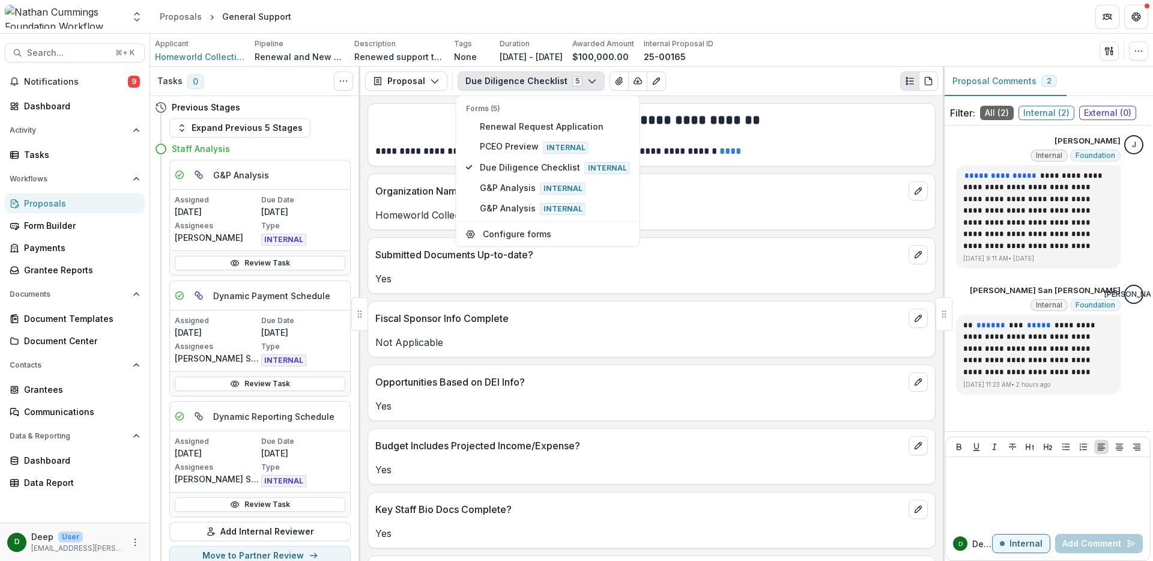
scroll to position [215, 0]
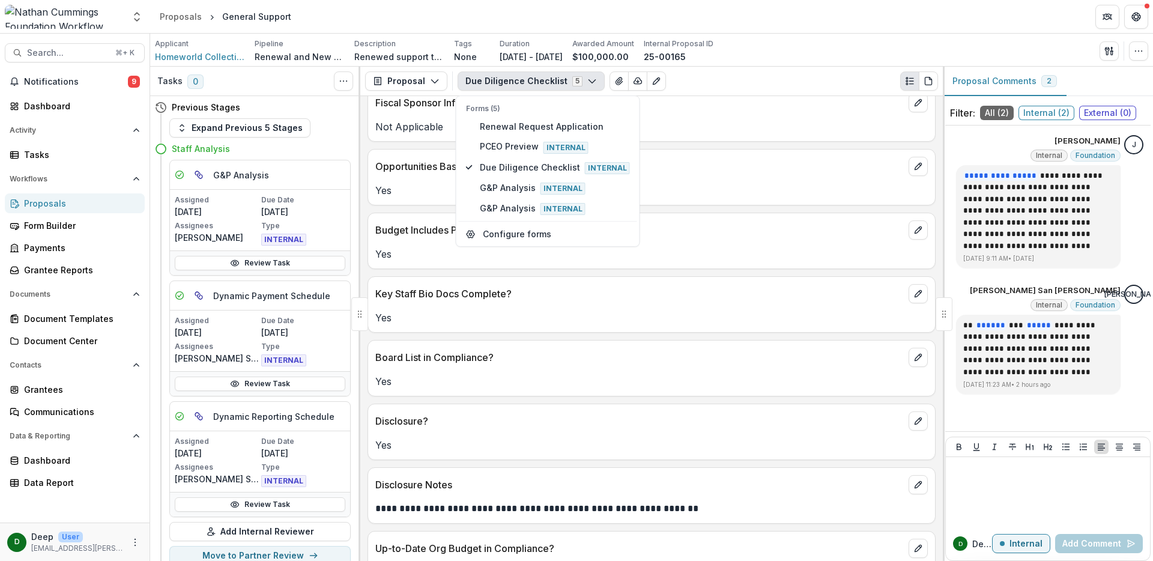
click at [453, 508] on p "**********" at bounding box center [649, 508] width 549 height 14
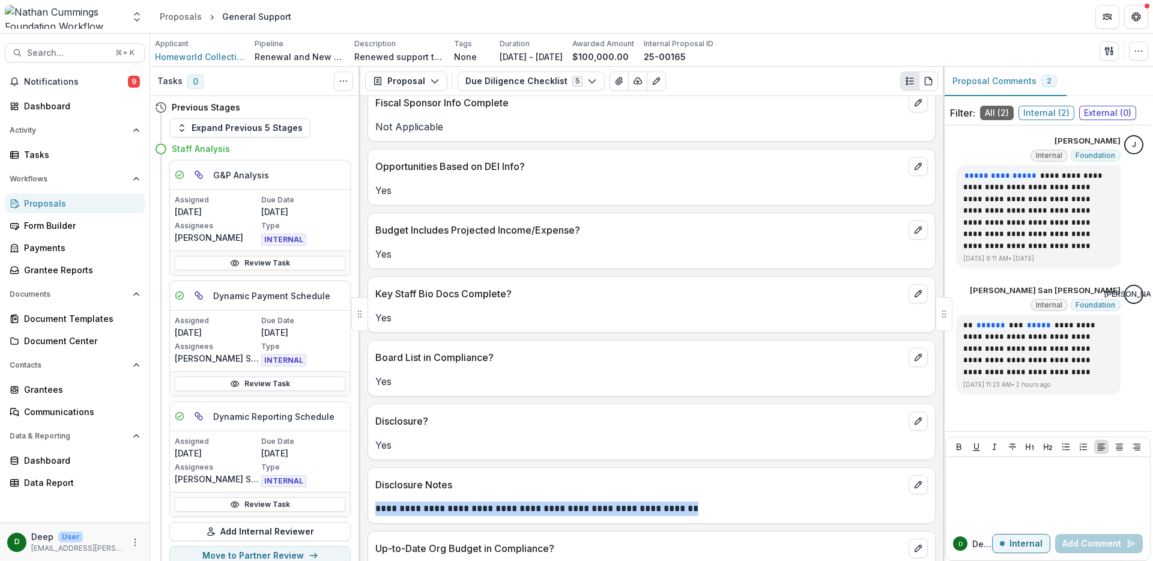
drag, startPoint x: 375, startPoint y: 510, endPoint x: 704, endPoint y: 510, distance: 328.3
click at [704, 510] on p "**********" at bounding box center [649, 508] width 549 height 14
copy p "**********"
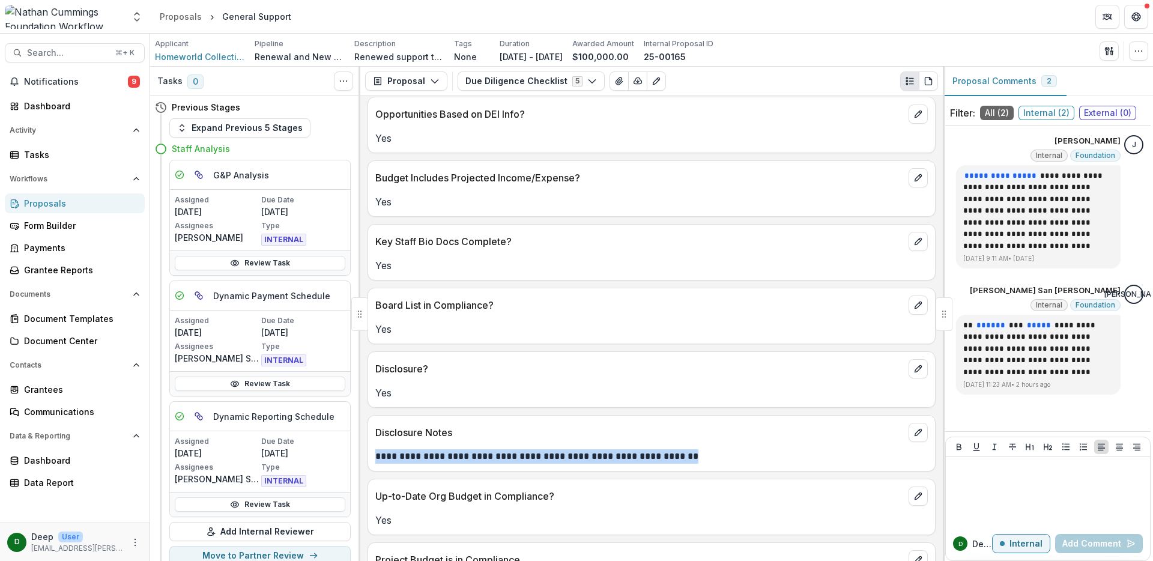
scroll to position [311, 0]
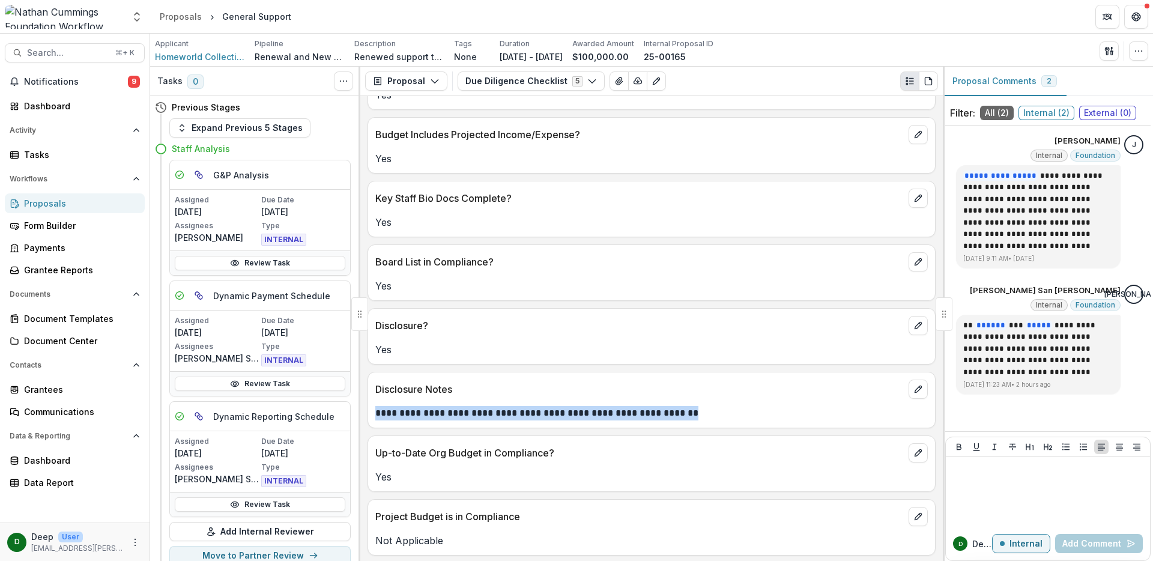
click at [478, 403] on div "**********" at bounding box center [651, 410] width 567 height 22
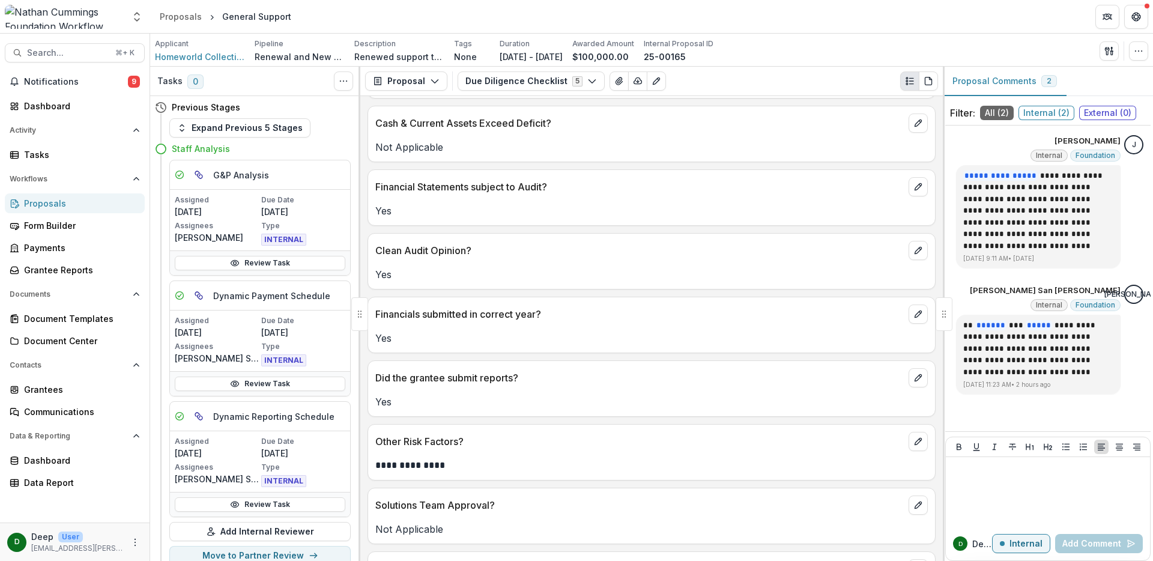
scroll to position [916, 0]
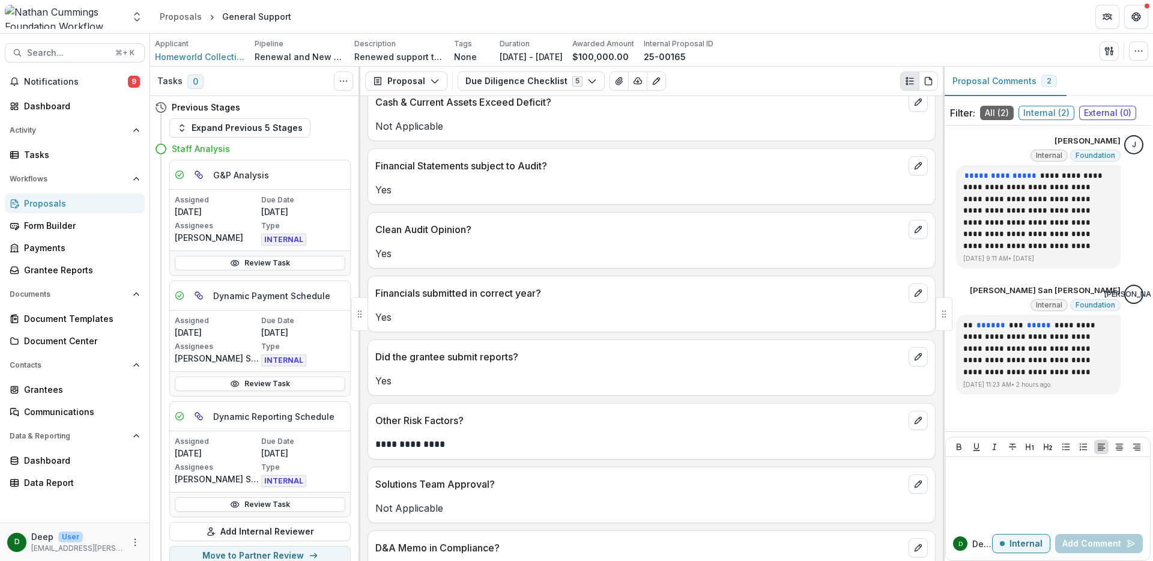
click at [46, 199] on div "Proposals" at bounding box center [79, 203] width 111 height 13
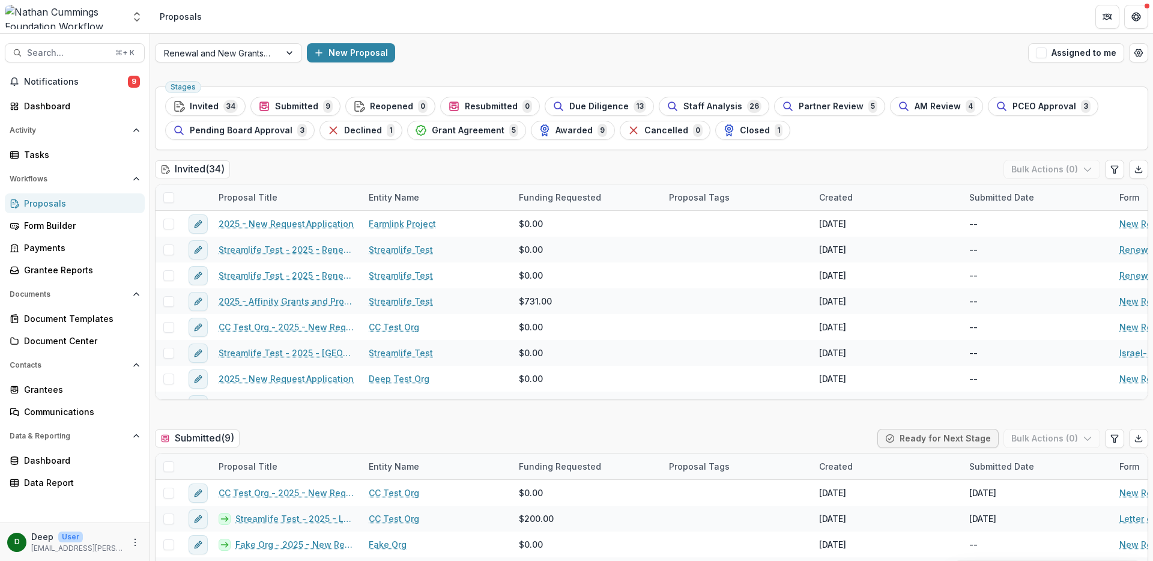
click at [621, 160] on div "Invited ( 34 ) Bulk Actions ( 0 )" at bounding box center [651, 172] width 993 height 24
